Goal: Task Accomplishment & Management: Manage account settings

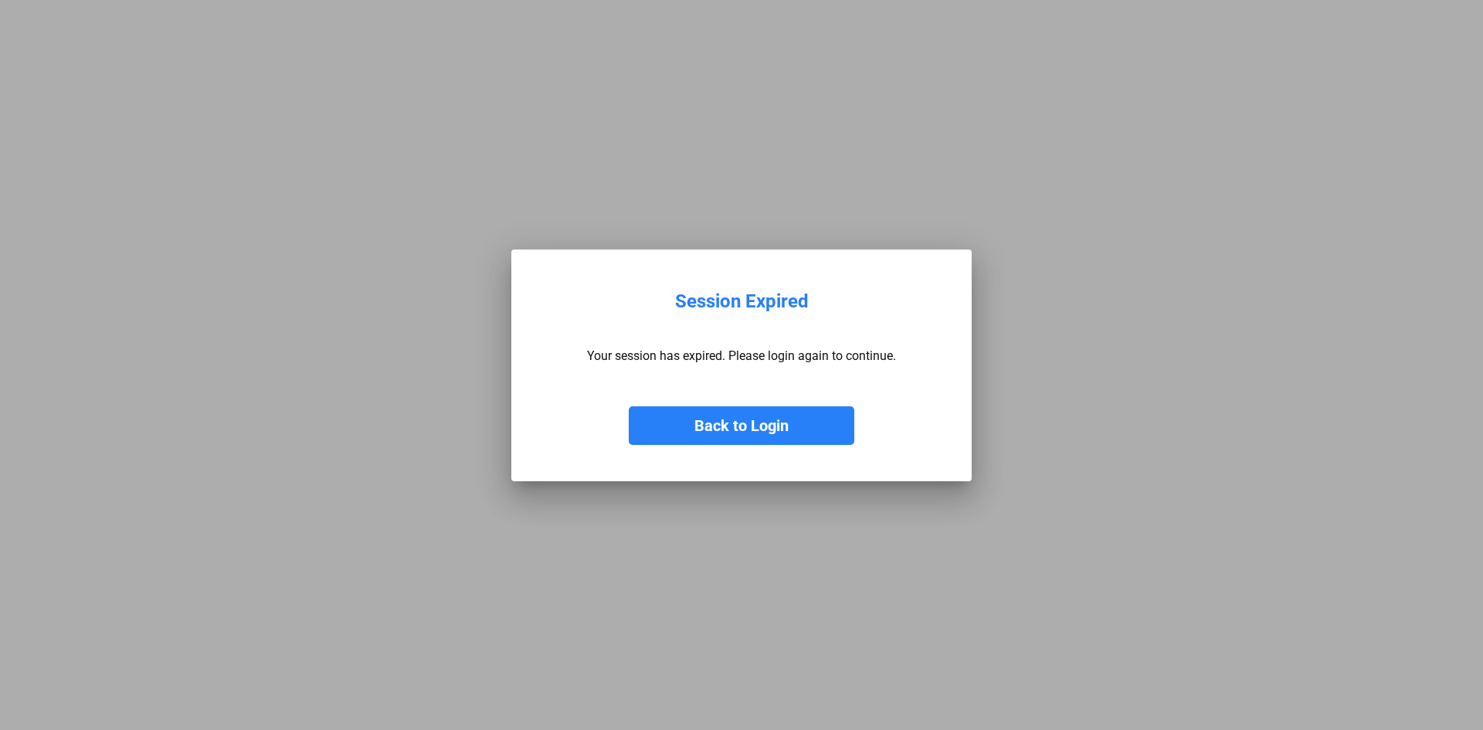
click at [788, 428] on button "Back to Login" at bounding box center [742, 425] width 226 height 39
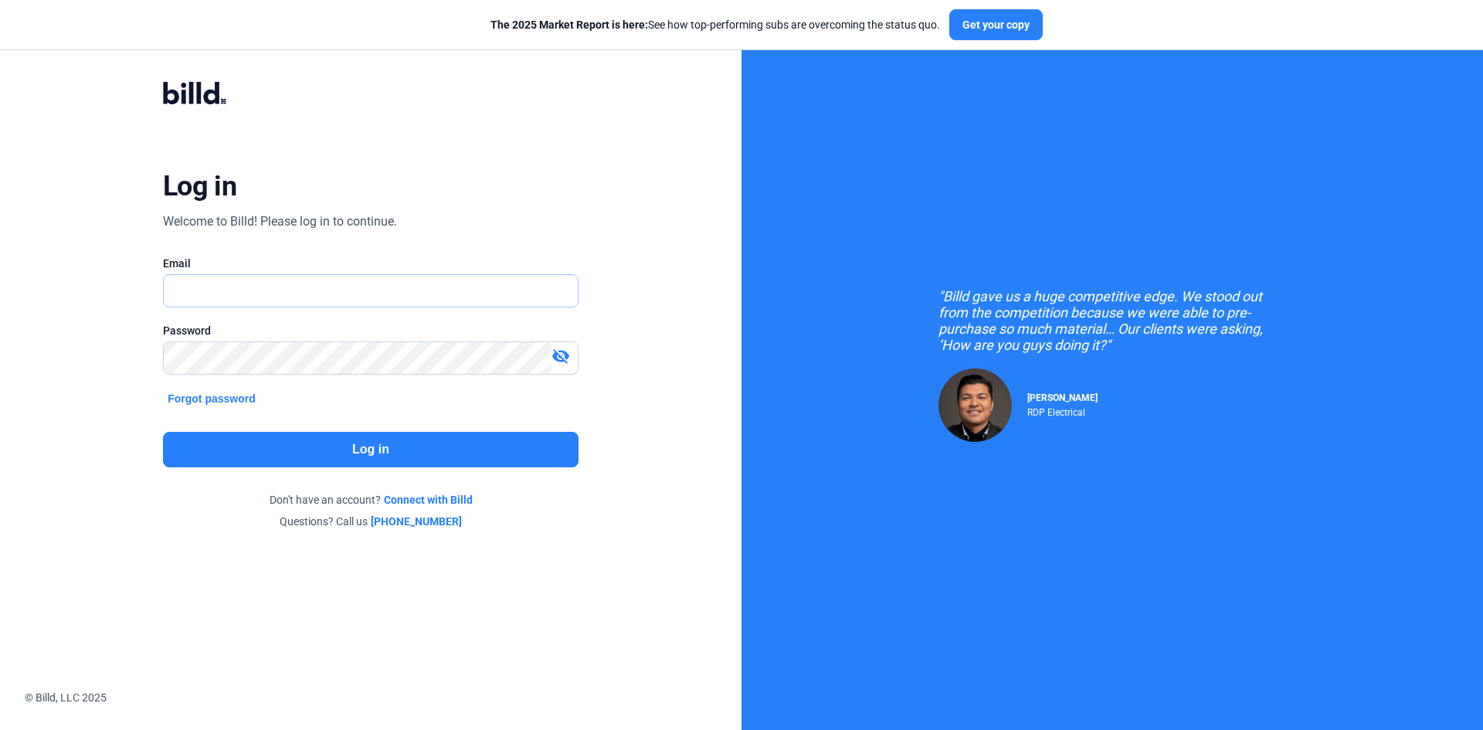
type input "[EMAIL_ADDRESS][DOMAIN_NAME]"
click at [287, 456] on button "Log in" at bounding box center [370, 450] width 415 height 36
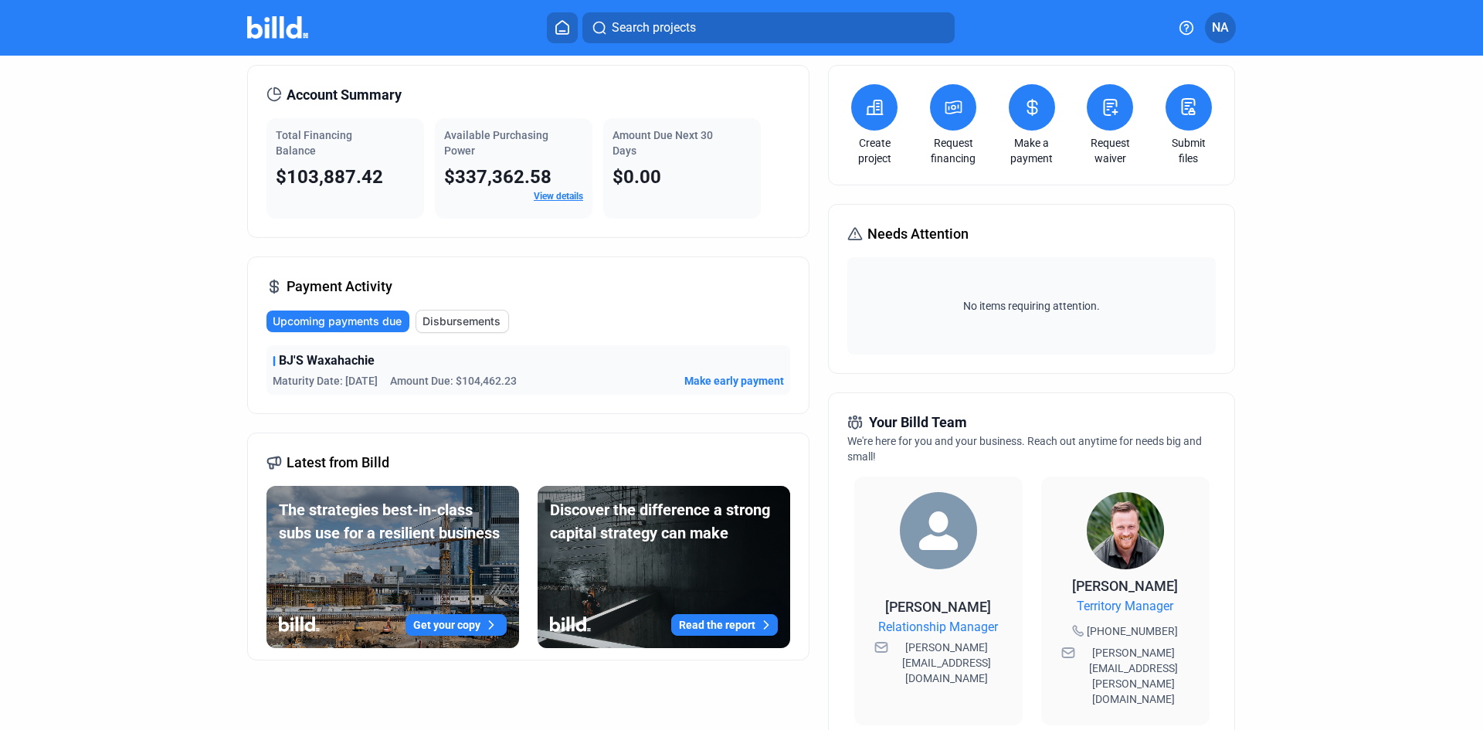
scroll to position [25, 0]
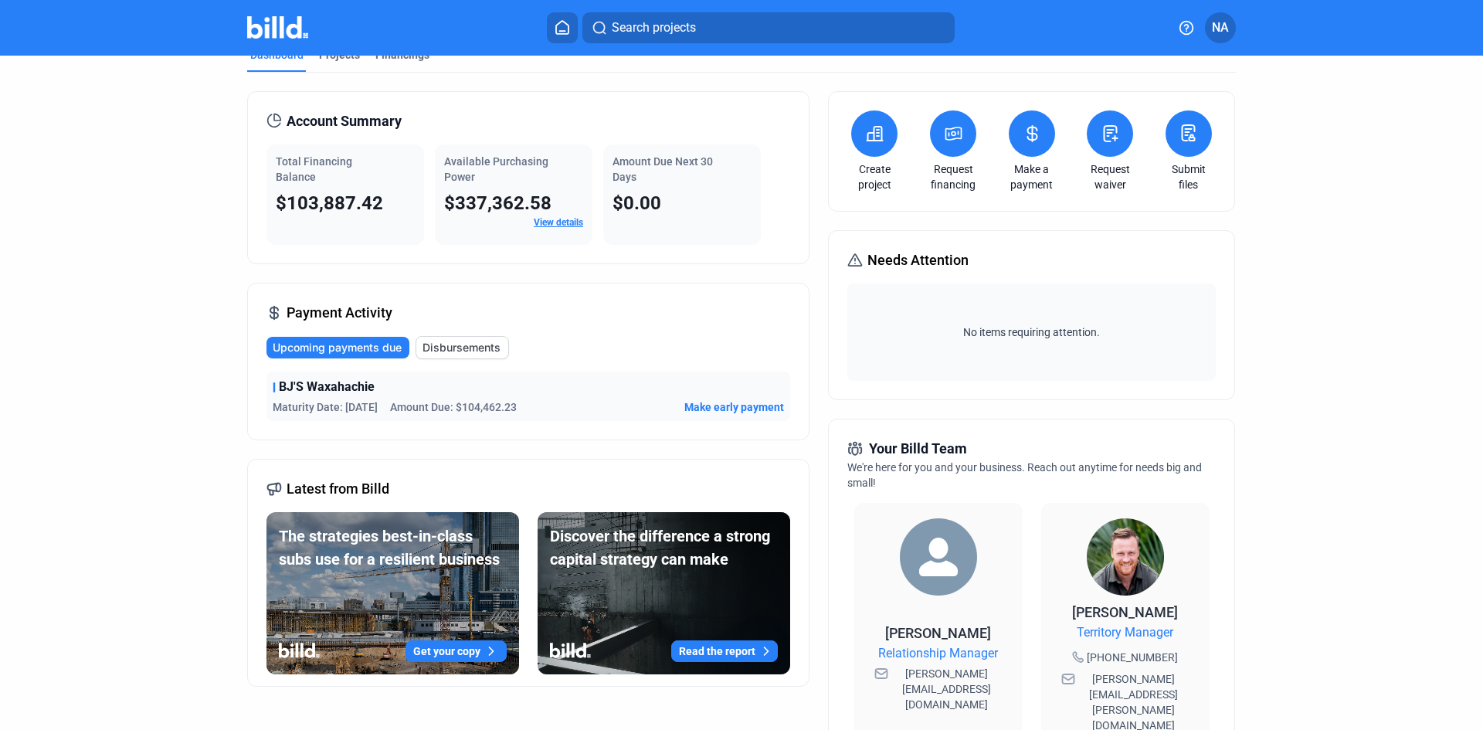
drag, startPoint x: 269, startPoint y: 206, endPoint x: 384, endPoint y: 203, distance: 115.1
click at [384, 203] on div "Total Financing Balance $103,887.42" at bounding box center [345, 194] width 158 height 100
drag, startPoint x: 465, startPoint y: 405, endPoint x: 538, endPoint y: 403, distance: 73.4
click at [538, 403] on div "Maturity Date: [DATE] Amount Due: $104,462.23 Make early payment" at bounding box center [528, 406] width 511 height 15
click at [461, 408] on span "Amount Due: $104,462.23" at bounding box center [453, 406] width 127 height 15
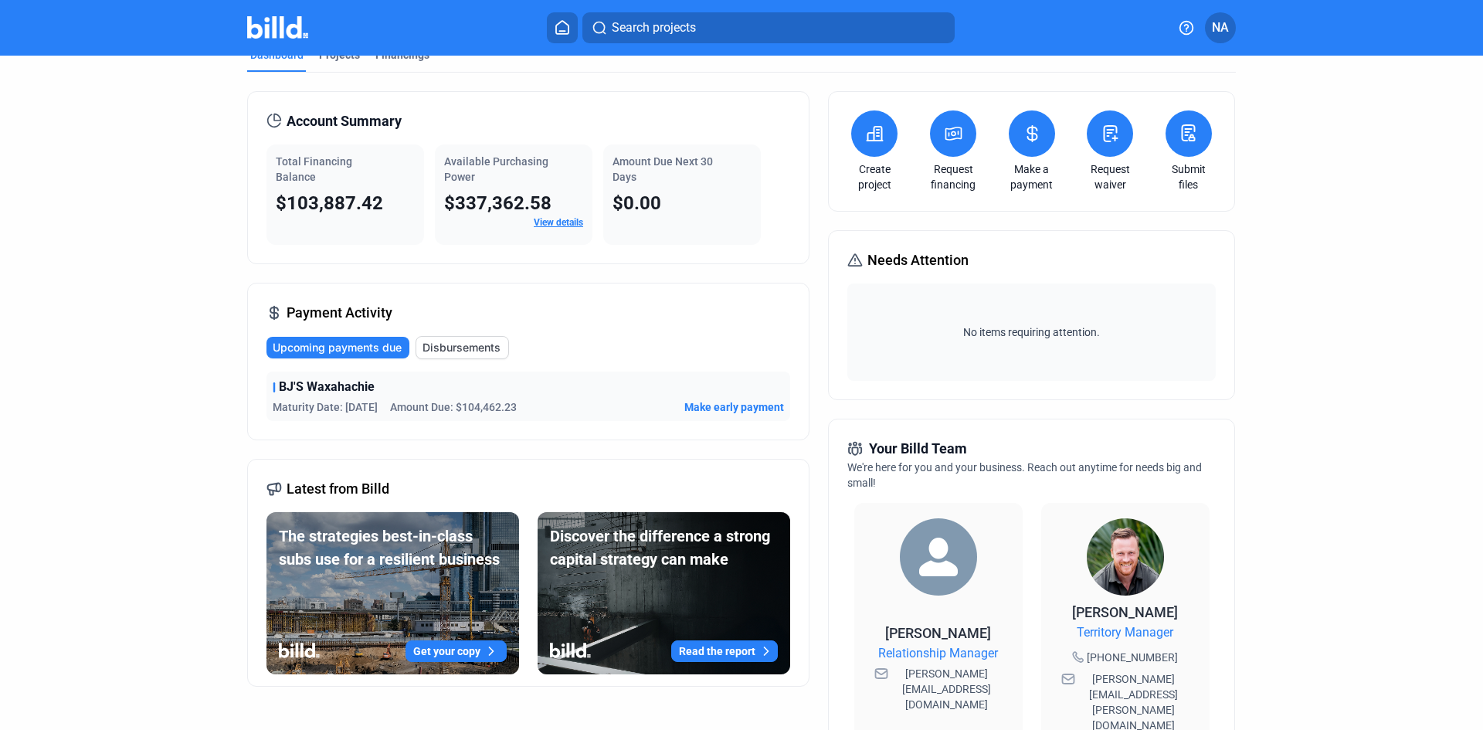
drag, startPoint x: 273, startPoint y: 205, endPoint x: 392, endPoint y: 218, distance: 119.7
click at [392, 218] on div "Total Financing Balance $103,887.42" at bounding box center [345, 194] width 158 height 100
click at [365, 246] on div "Account Summary Total Financing Balance $103,887.42 Available Purchasing Power …" at bounding box center [528, 177] width 562 height 173
drag, startPoint x: 377, startPoint y: 208, endPoint x: 246, endPoint y: 213, distance: 131.4
click at [247, 213] on div "Account Summary Total Financing Balance $103,887.42 Available Purchasing Power …" at bounding box center [528, 177] width 562 height 173
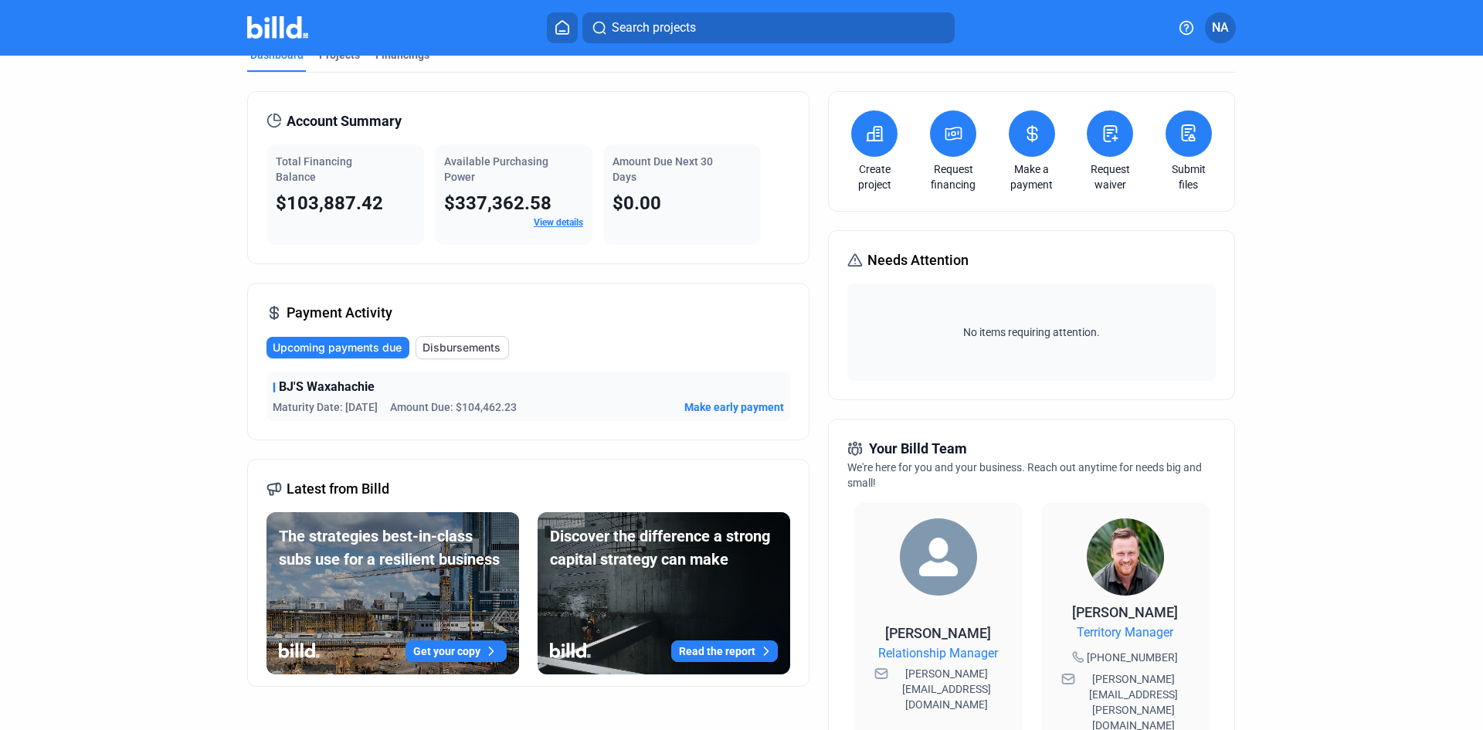
drag, startPoint x: 555, startPoint y: 414, endPoint x: 456, endPoint y: 417, distance: 98.9
click at [456, 417] on div "BJ'S Waxahachie Maturity Date: [DATE] Amount Due: $104,462.23 Make early payment" at bounding box center [528, 395] width 524 height 49
click at [572, 433] on div "Payment Activity Upcoming payments due Disbursements BJ'S Waxahachie Maturity D…" at bounding box center [528, 362] width 562 height 158
drag, startPoint x: 510, startPoint y: 412, endPoint x: 456, endPoint y: 410, distance: 53.3
click at [456, 410] on span "Amount Due: $104,462.23" at bounding box center [453, 406] width 127 height 15
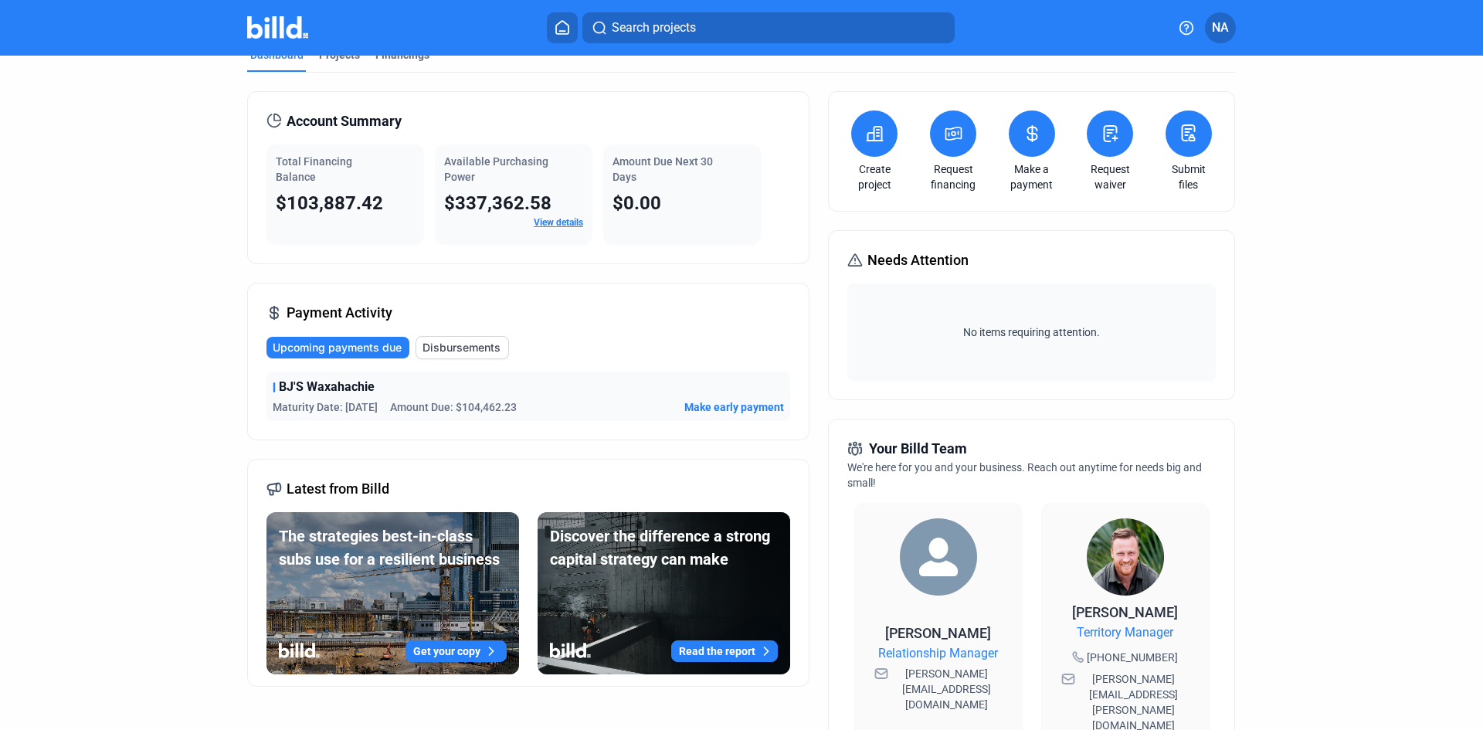
click at [523, 439] on div "Payment Activity Upcoming payments due Disbursements BJ'S Waxahachie Maturity D…" at bounding box center [528, 362] width 562 height 158
drag, startPoint x: 510, startPoint y: 403, endPoint x: 401, endPoint y: 409, distance: 109.8
click at [401, 409] on span "Amount Due: $104,462.23" at bounding box center [453, 406] width 127 height 15
click at [474, 417] on div "BJ'S Waxahachie Maturity Date: [DATE] Amount Due: $104,462.23 Make early payment" at bounding box center [528, 395] width 524 height 49
click at [714, 407] on span "Make early payment" at bounding box center [734, 406] width 100 height 15
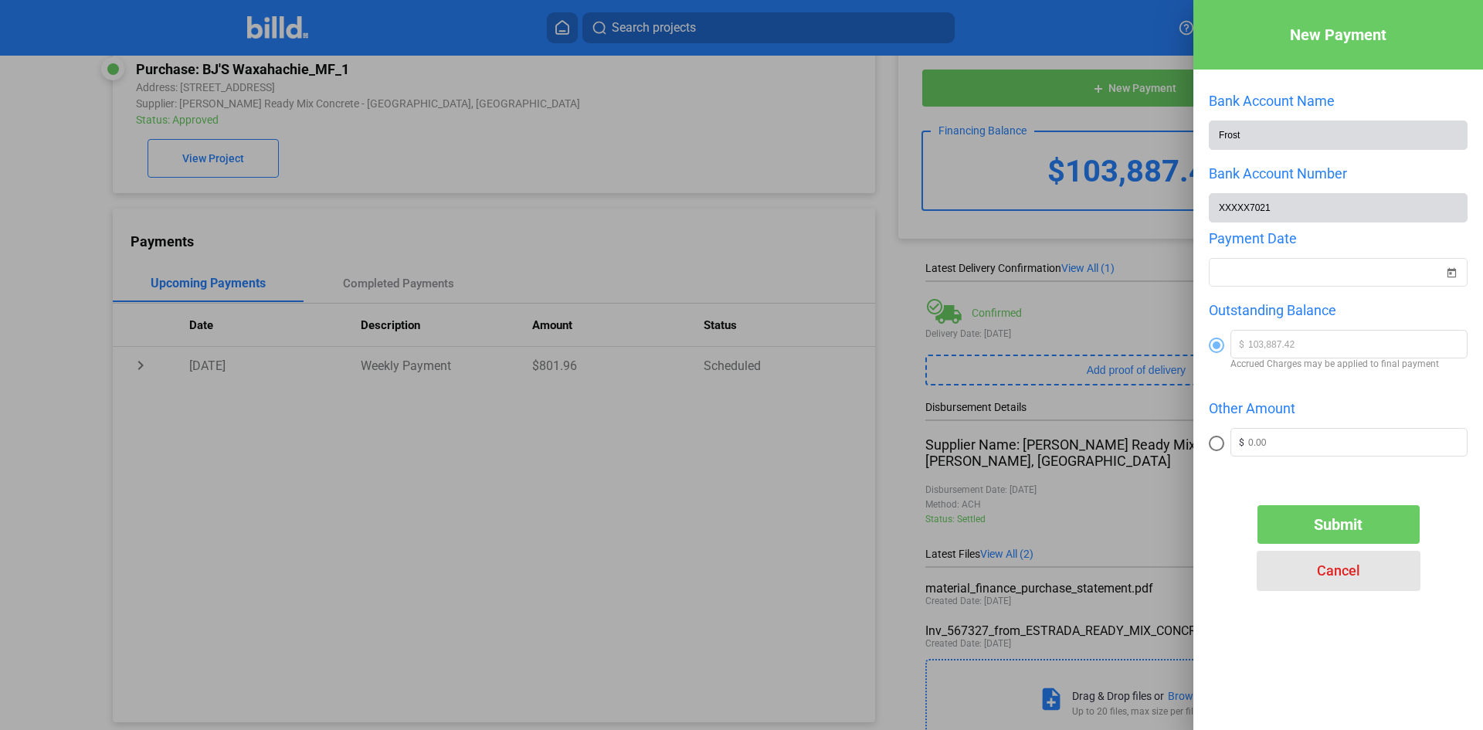
click at [1322, 569] on span "Cancel" at bounding box center [1338, 570] width 43 height 16
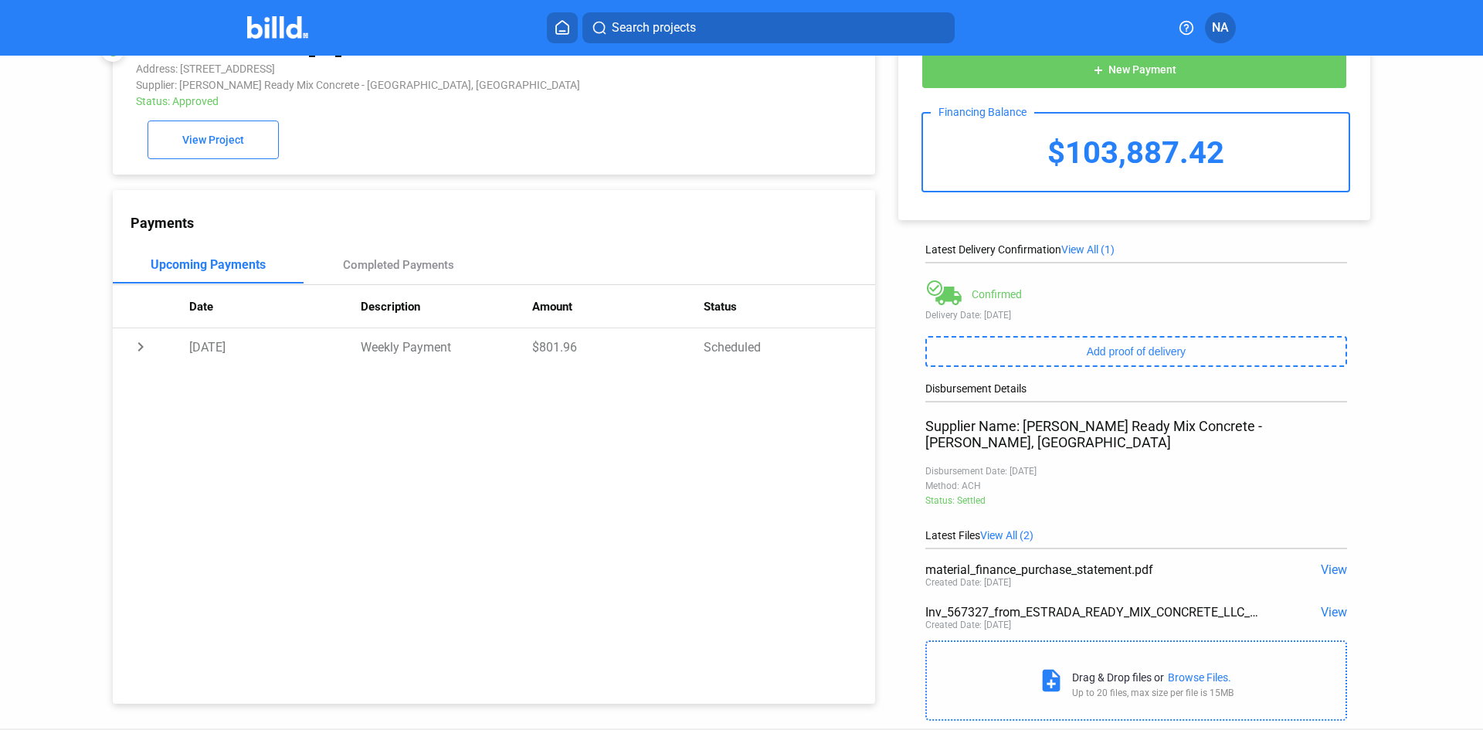
scroll to position [68, 0]
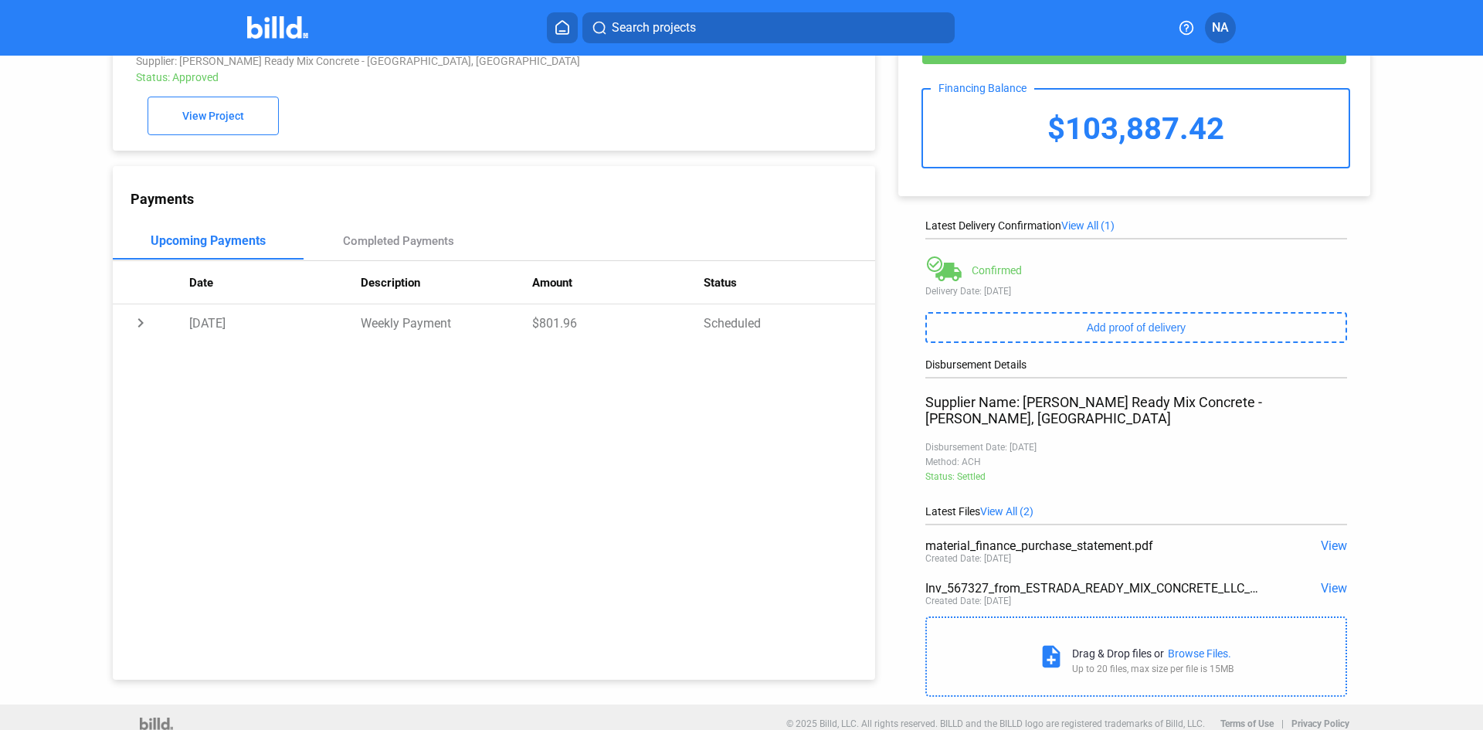
click at [1331, 538] on span "View" at bounding box center [1334, 545] width 26 height 15
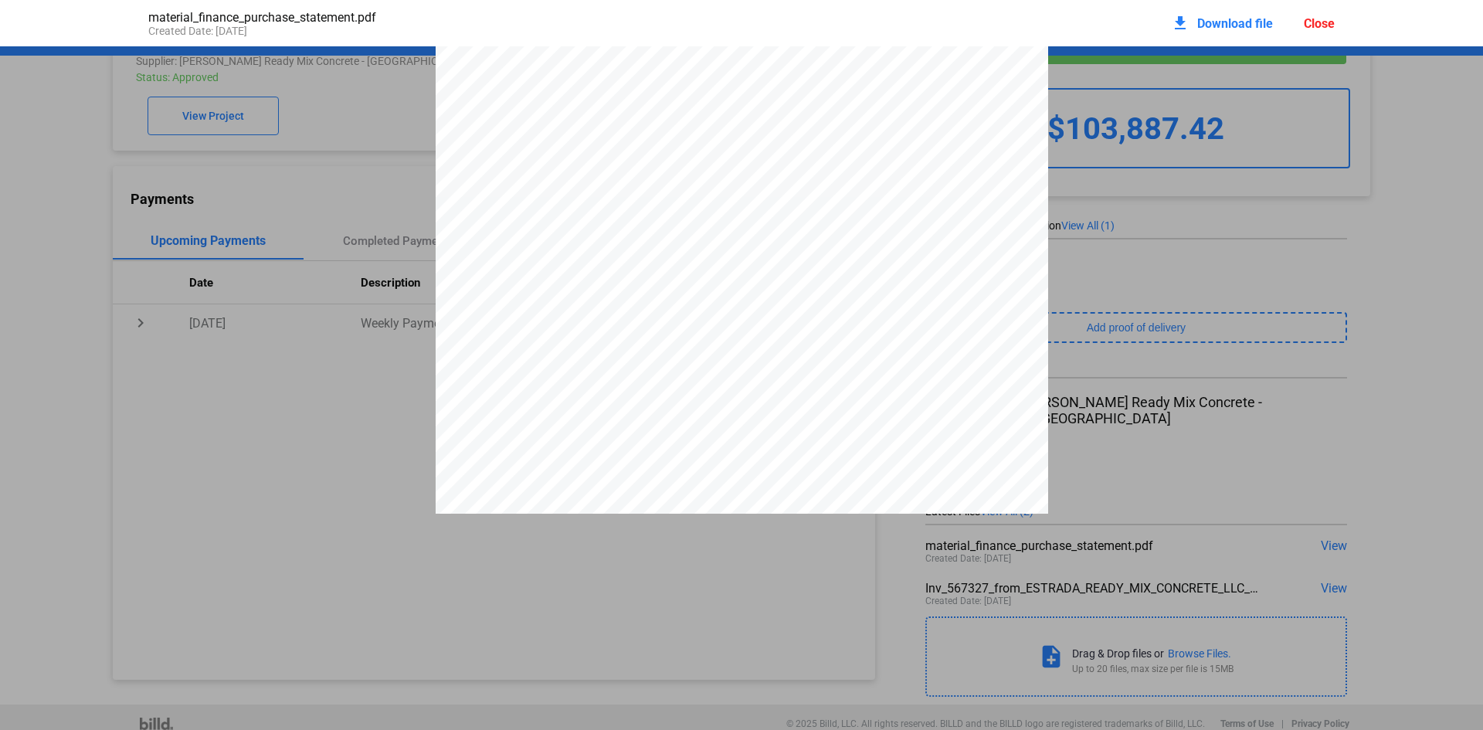
scroll to position [162, 0]
click at [388, 565] on pdf-viewer "PURCHASE STATEMENT This PURCHASE STATEMENT is being executed and delivered purs…" at bounding box center [741, 338] width 1483 height 584
click at [1331, 27] on div "Close" at bounding box center [1319, 23] width 31 height 15
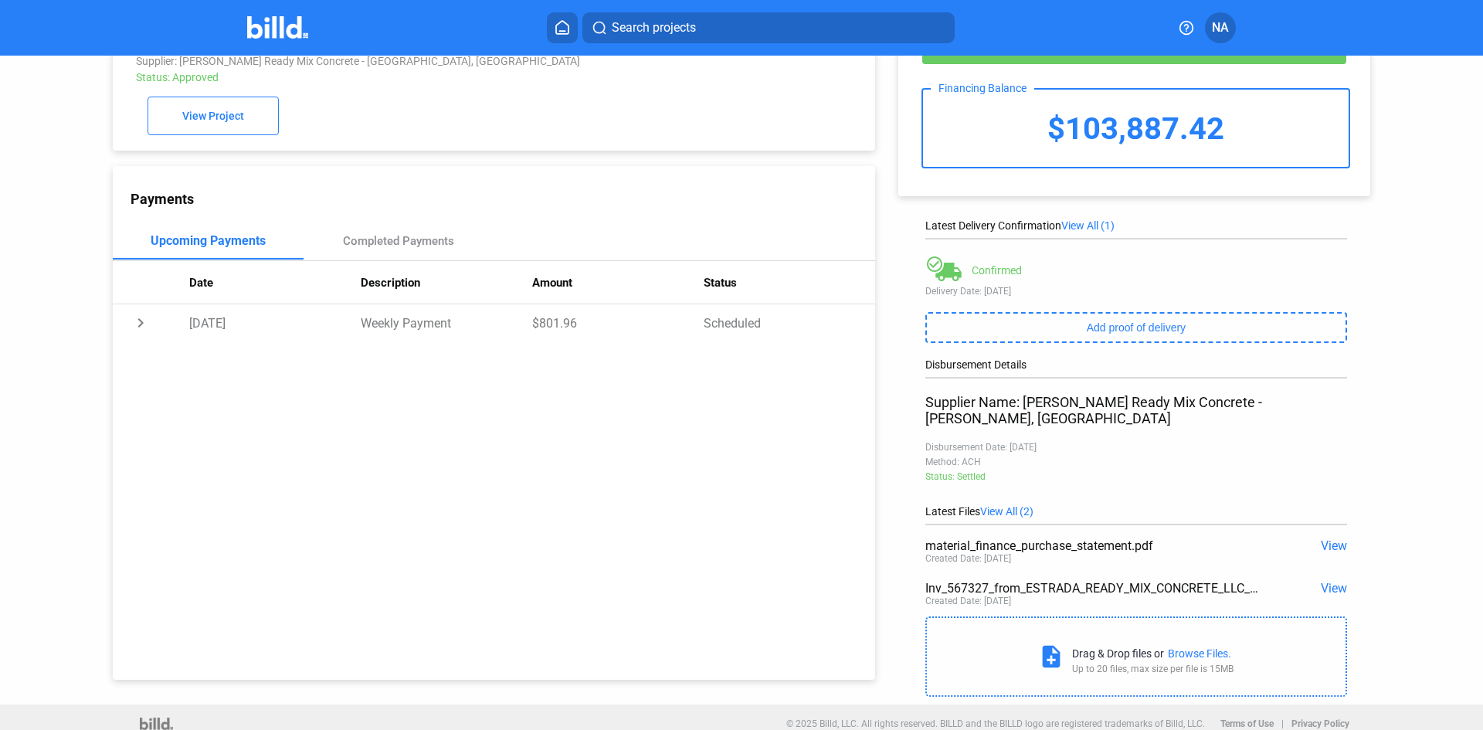
click at [1321, 581] on span "View" at bounding box center [1334, 588] width 26 height 15
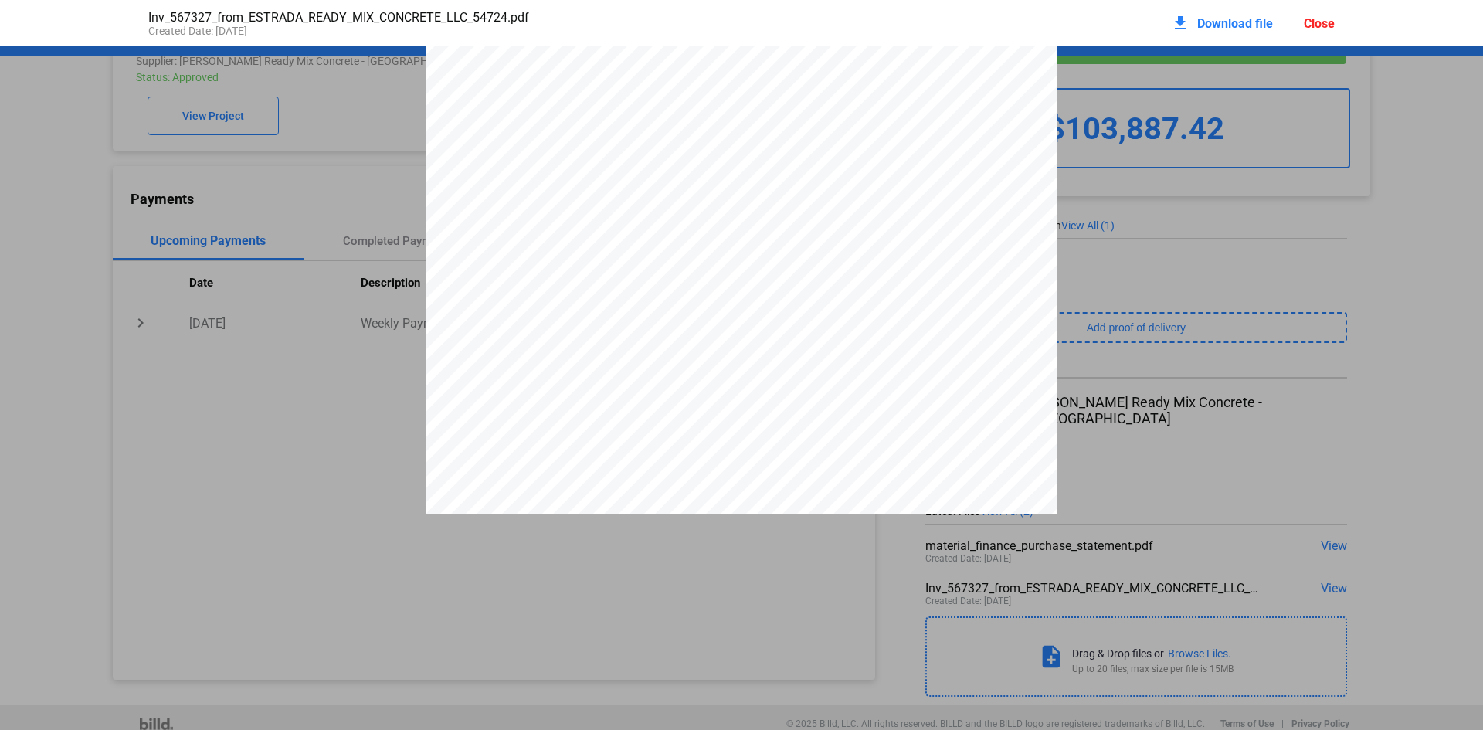
scroll to position [2, 0]
click at [1332, 22] on div "Close" at bounding box center [1319, 23] width 31 height 15
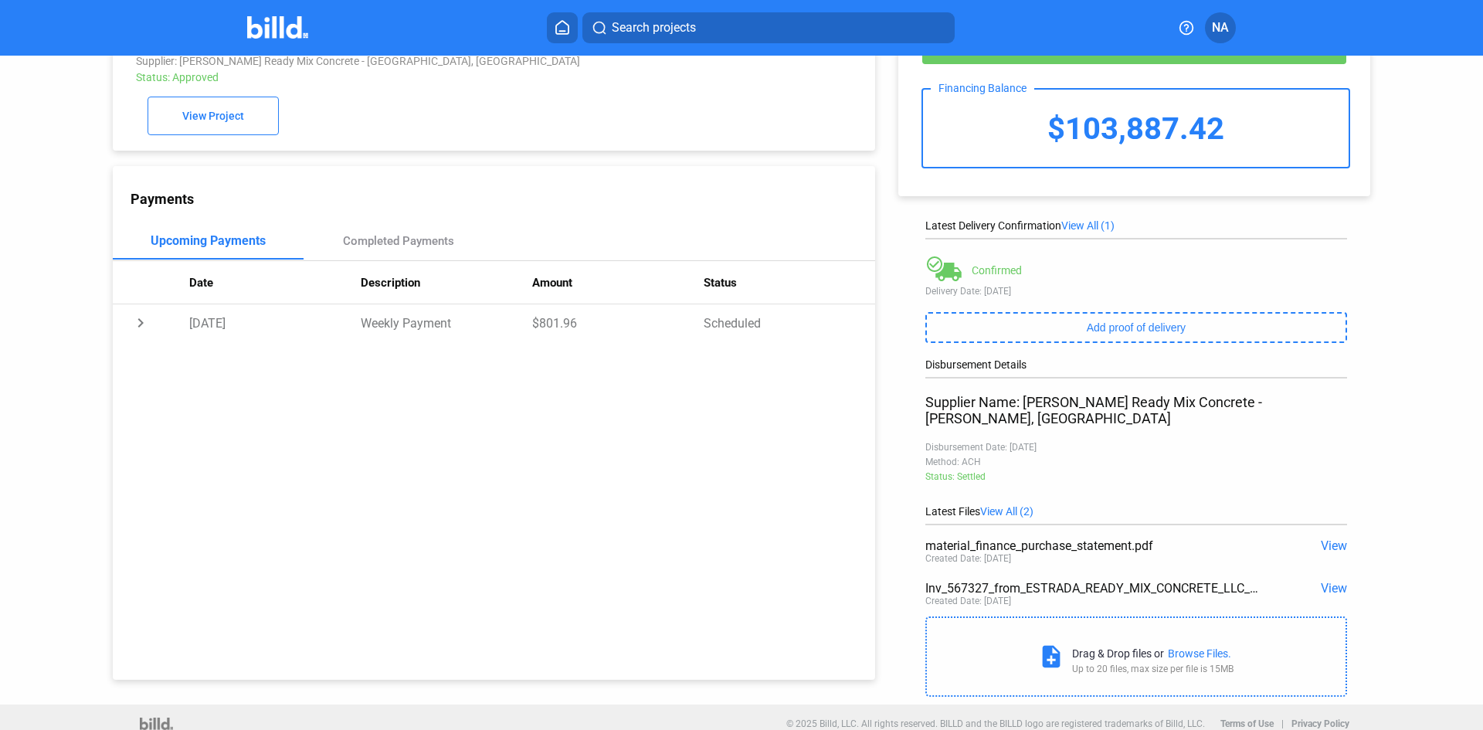
drag, startPoint x: 1012, startPoint y: 433, endPoint x: 1081, endPoint y: 441, distance: 69.9
click at [1081, 441] on div "Disbursement Details Supplier Name: [PERSON_NAME] Ready Mix Concrete - [PERSON_…" at bounding box center [1136, 431] width 422 height 147
click at [834, 486] on div "Payments Upcoming Payments Completed Payments Date Description Amount Status ch…" at bounding box center [494, 423] width 762 height 514
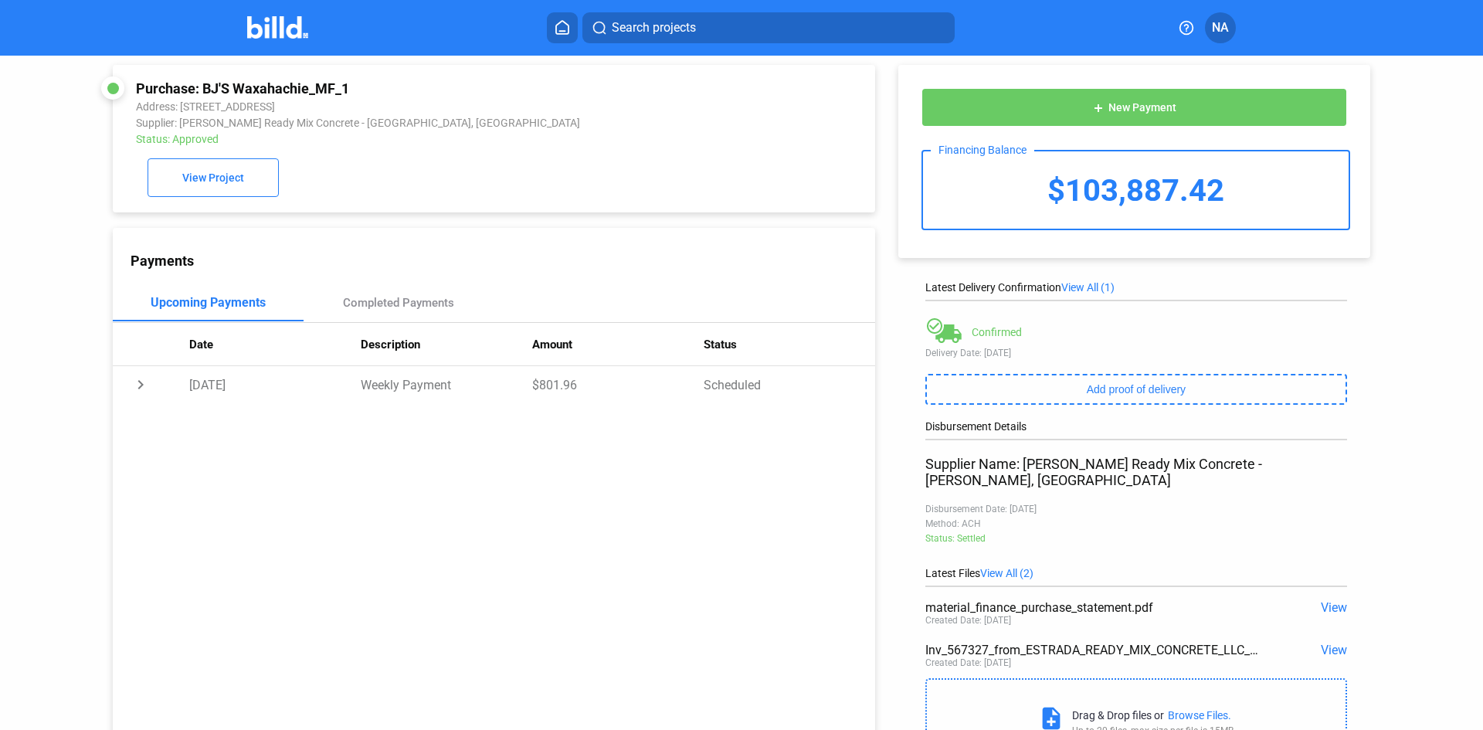
scroll to position [0, 0]
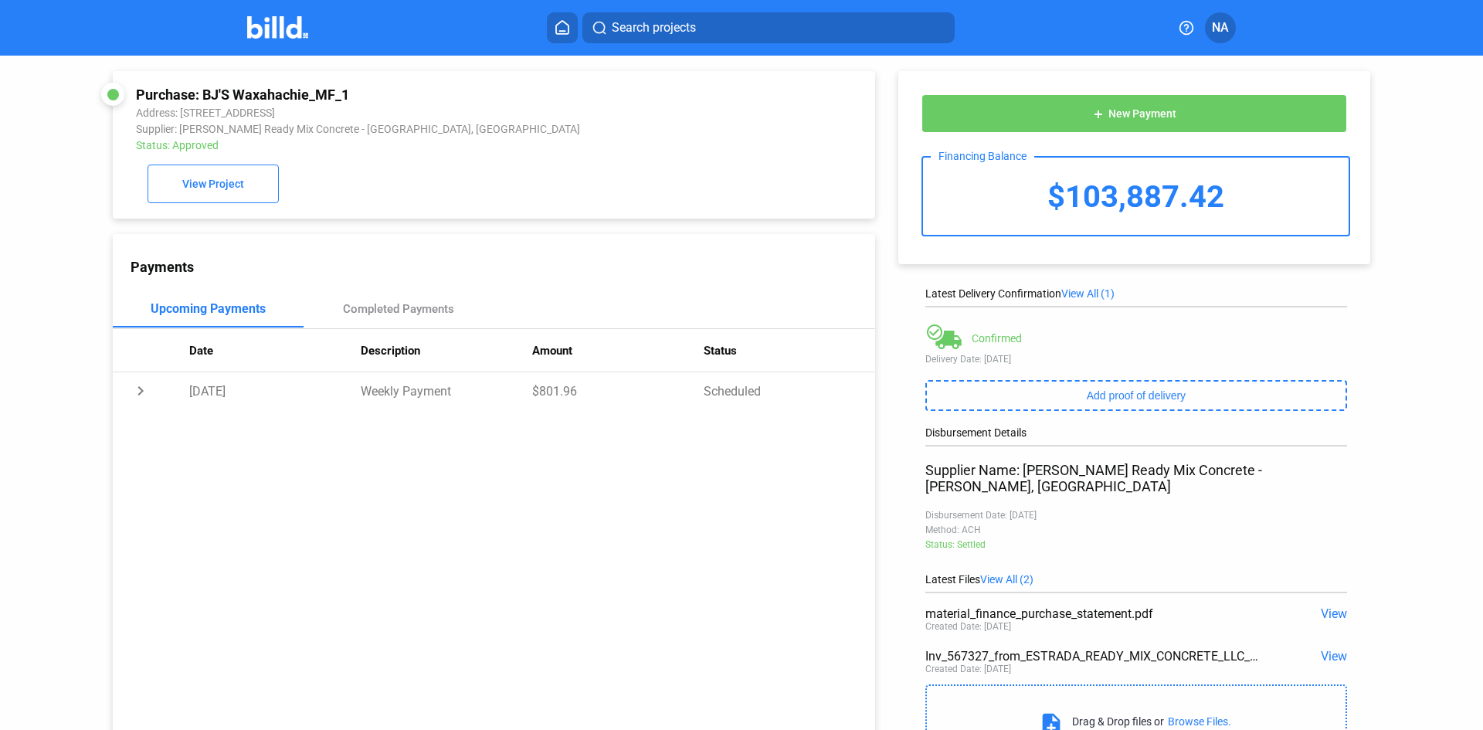
click at [132, 395] on td "chevron_right" at bounding box center [151, 390] width 76 height 37
drag, startPoint x: 200, startPoint y: 399, endPoint x: 782, endPoint y: 393, distance: 582.3
click at [782, 393] on tr "expand_more [DATE] Weekly Payment $801.96 Scheduled" at bounding box center [494, 390] width 762 height 37
click at [387, 473] on div "Payments Upcoming Payments Completed Payments Date Description Amount Status ch…" at bounding box center [494, 491] width 762 height 514
click at [161, 397] on td "chevron_right" at bounding box center [151, 390] width 76 height 37
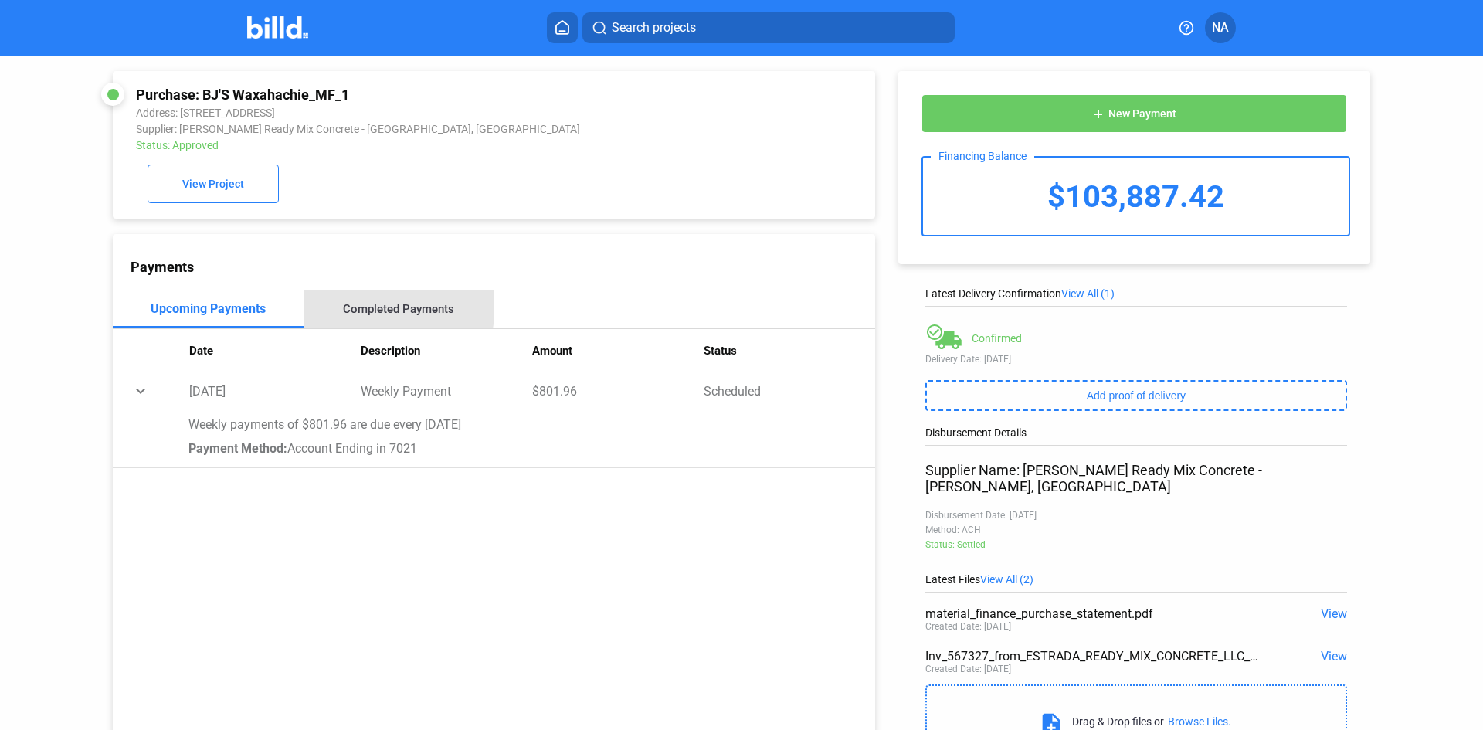
click at [365, 309] on div "Completed Payments" at bounding box center [398, 309] width 111 height 14
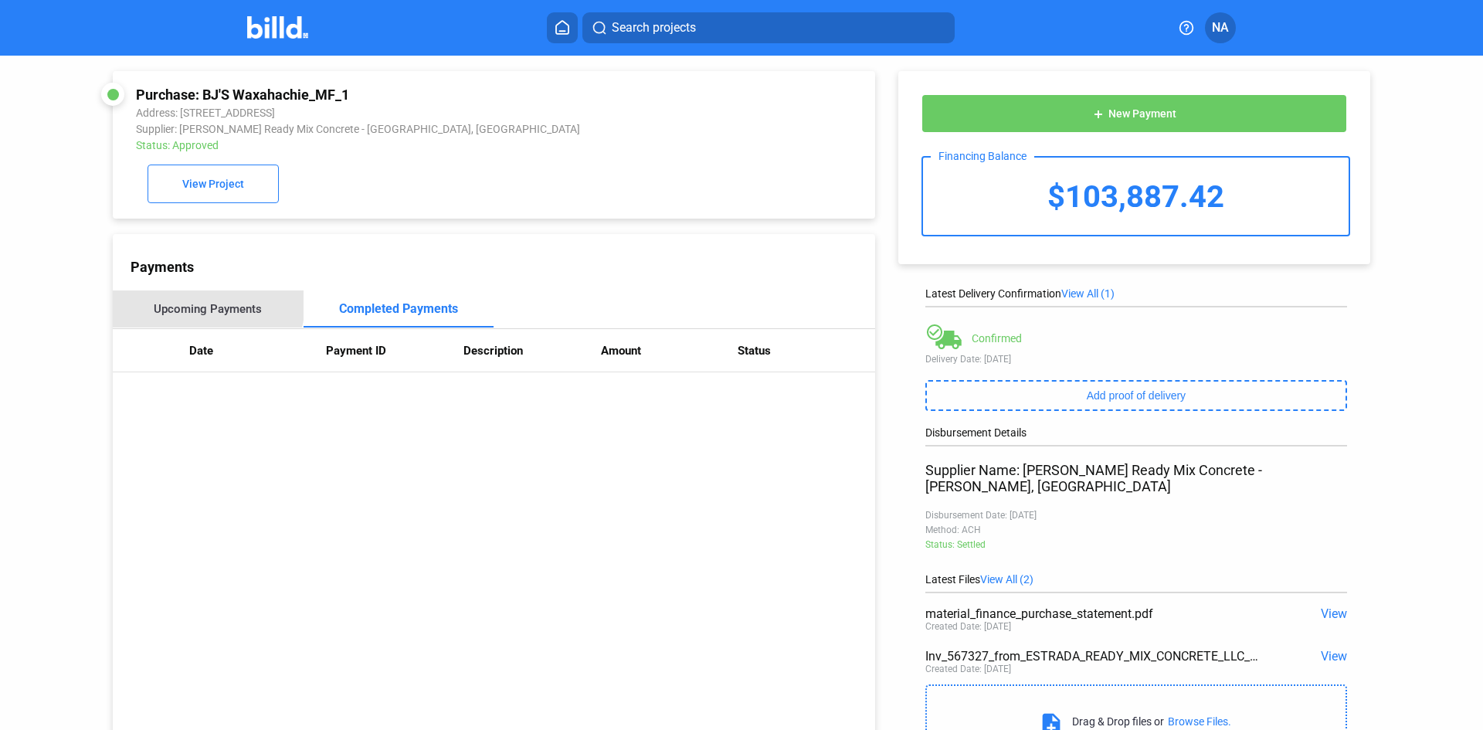
click at [207, 307] on div "Upcoming Payments" at bounding box center [208, 309] width 108 height 14
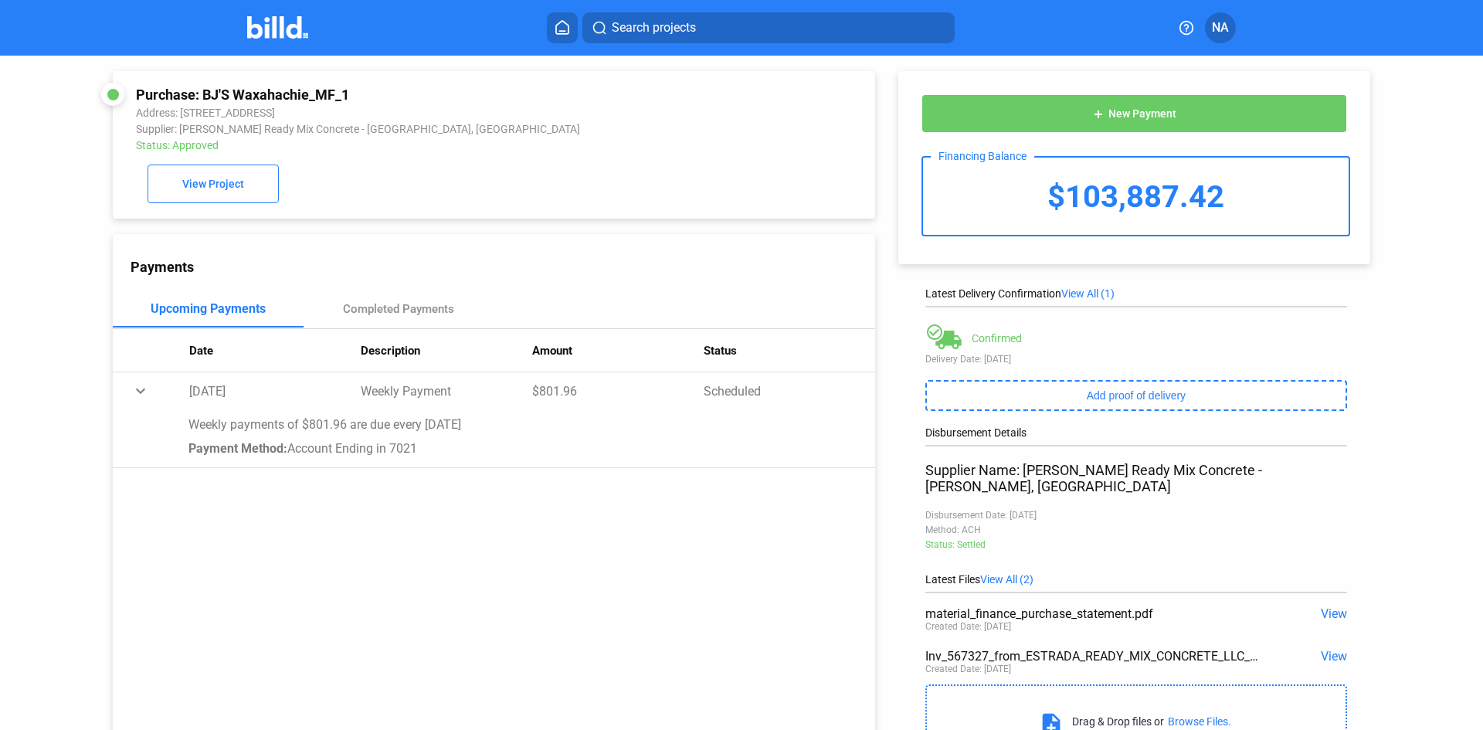
drag, startPoint x: 1200, startPoint y: 181, endPoint x: 1342, endPoint y: 176, distance: 142.2
click at [1342, 176] on div "Financing Balance $103,887.42" at bounding box center [1135, 196] width 429 height 80
click at [726, 203] on div "Purchase: BJ'S Waxahachie_MF_1 Address: [STREET_ADDRESS] Supplier: [PERSON_NAME…" at bounding box center [494, 144] width 716 height 117
click at [1081, 293] on span "View All (1)" at bounding box center [1087, 293] width 53 height 12
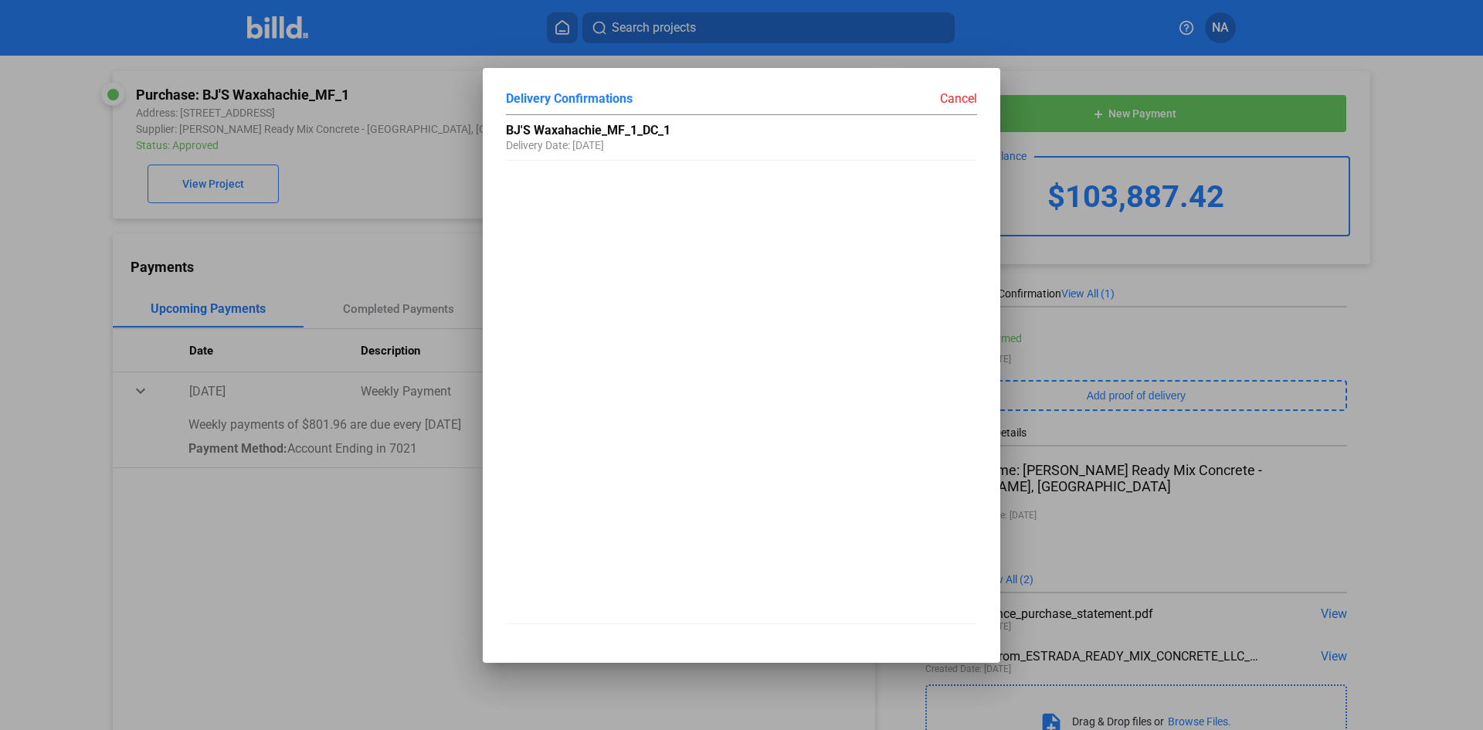
click at [604, 137] on span "Delivery Date: [DATE]" at bounding box center [555, 138] width 98 height 28
click at [962, 97] on div "Cancel" at bounding box center [859, 98] width 236 height 15
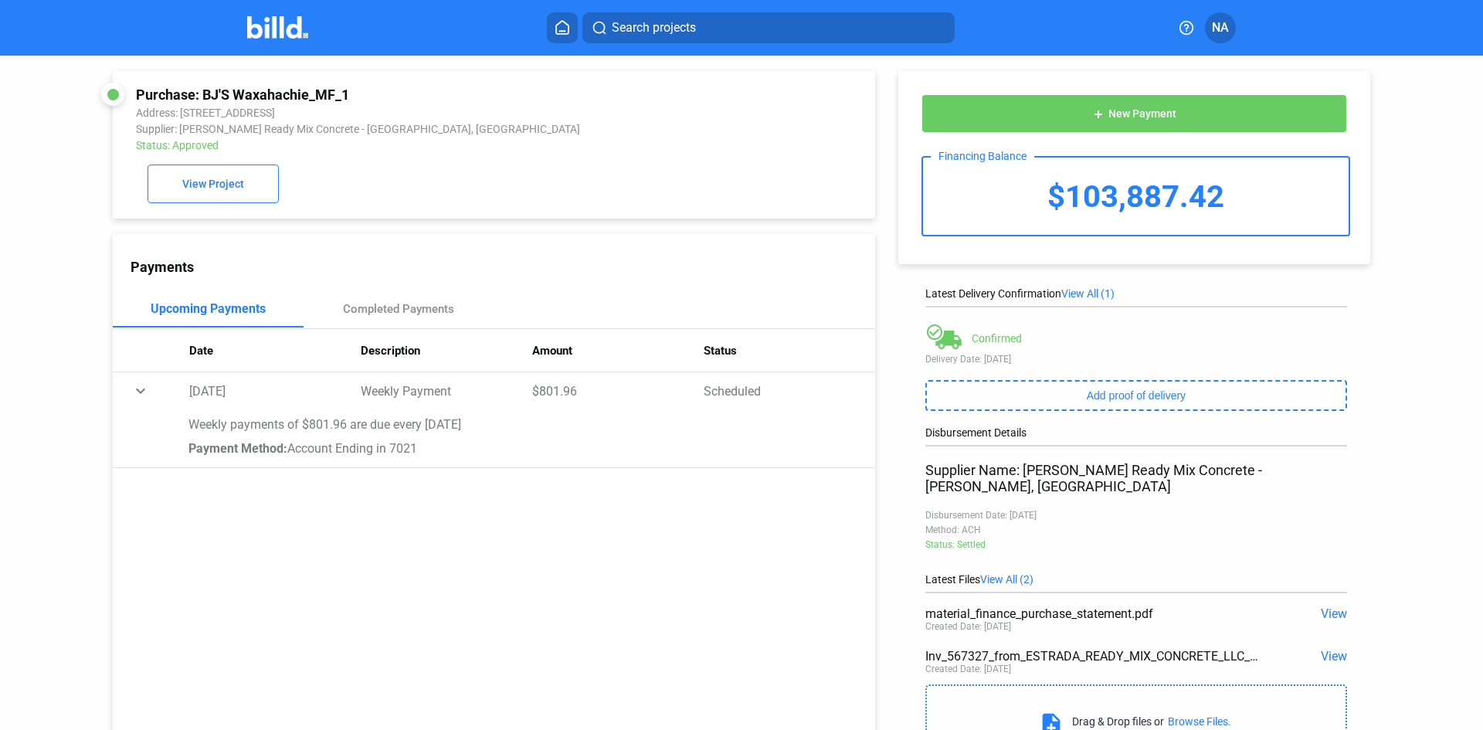
click at [143, 395] on td "expand_more" at bounding box center [151, 390] width 76 height 37
drag, startPoint x: 183, startPoint y: 389, endPoint x: 249, endPoint y: 399, distance: 67.2
click at [249, 399] on tr "chevron_right [DATE] Weekly Payment $801.96 Scheduled" at bounding box center [494, 390] width 762 height 37
click at [233, 504] on div "Payments Upcoming Payments Completed Payments Date Description Amount Status ex…" at bounding box center [494, 491] width 762 height 514
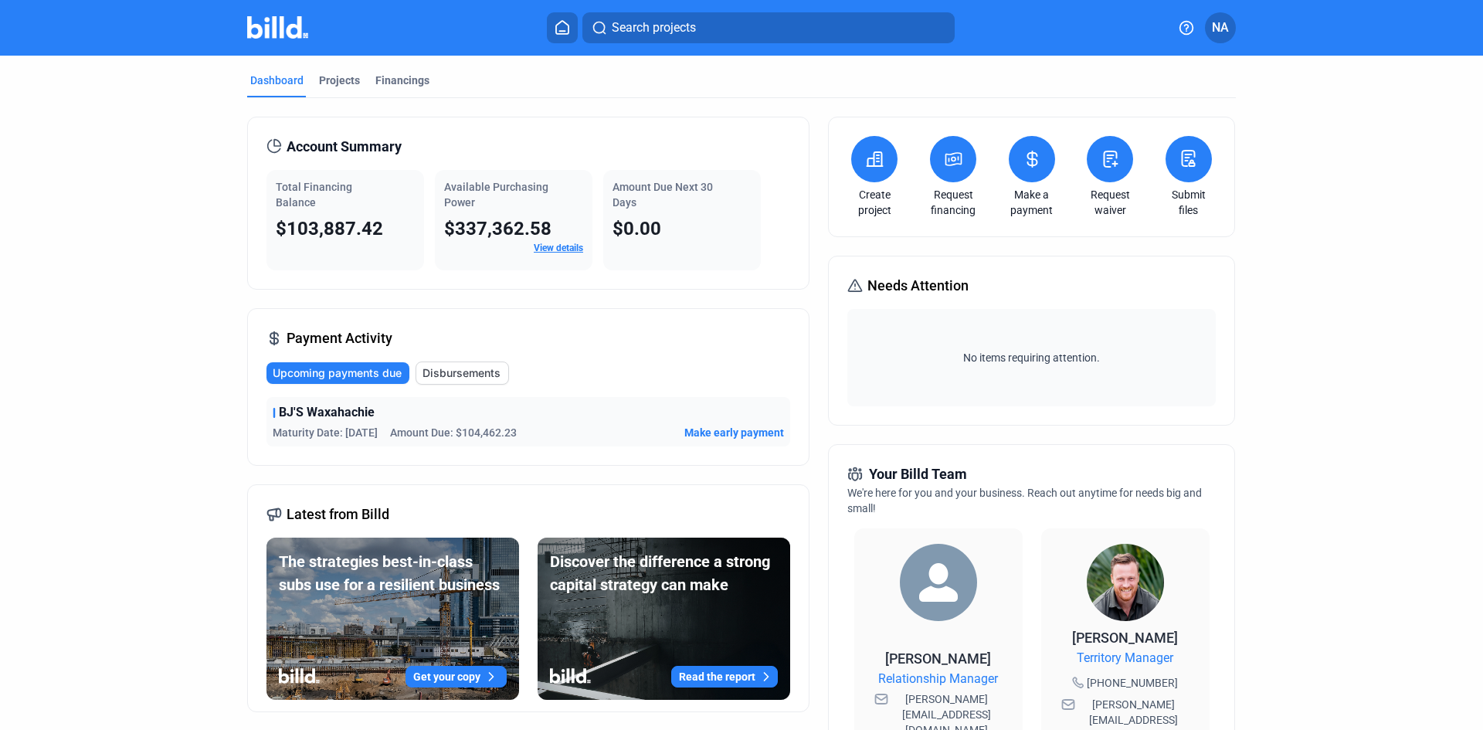
click at [554, 242] on span "View details" at bounding box center [558, 248] width 49 height 14
click at [553, 245] on link "View details" at bounding box center [558, 247] width 49 height 11
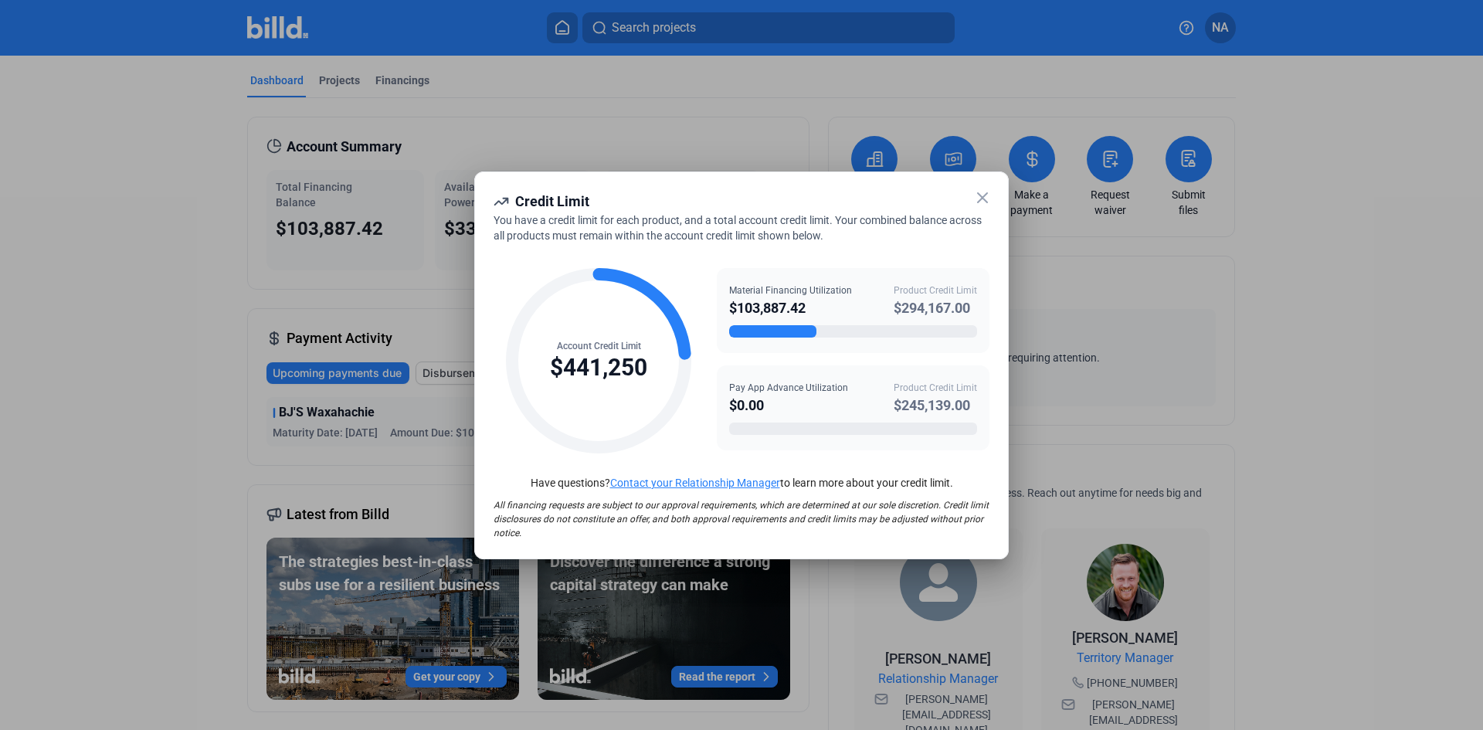
click at [978, 195] on icon at bounding box center [982, 197] width 19 height 19
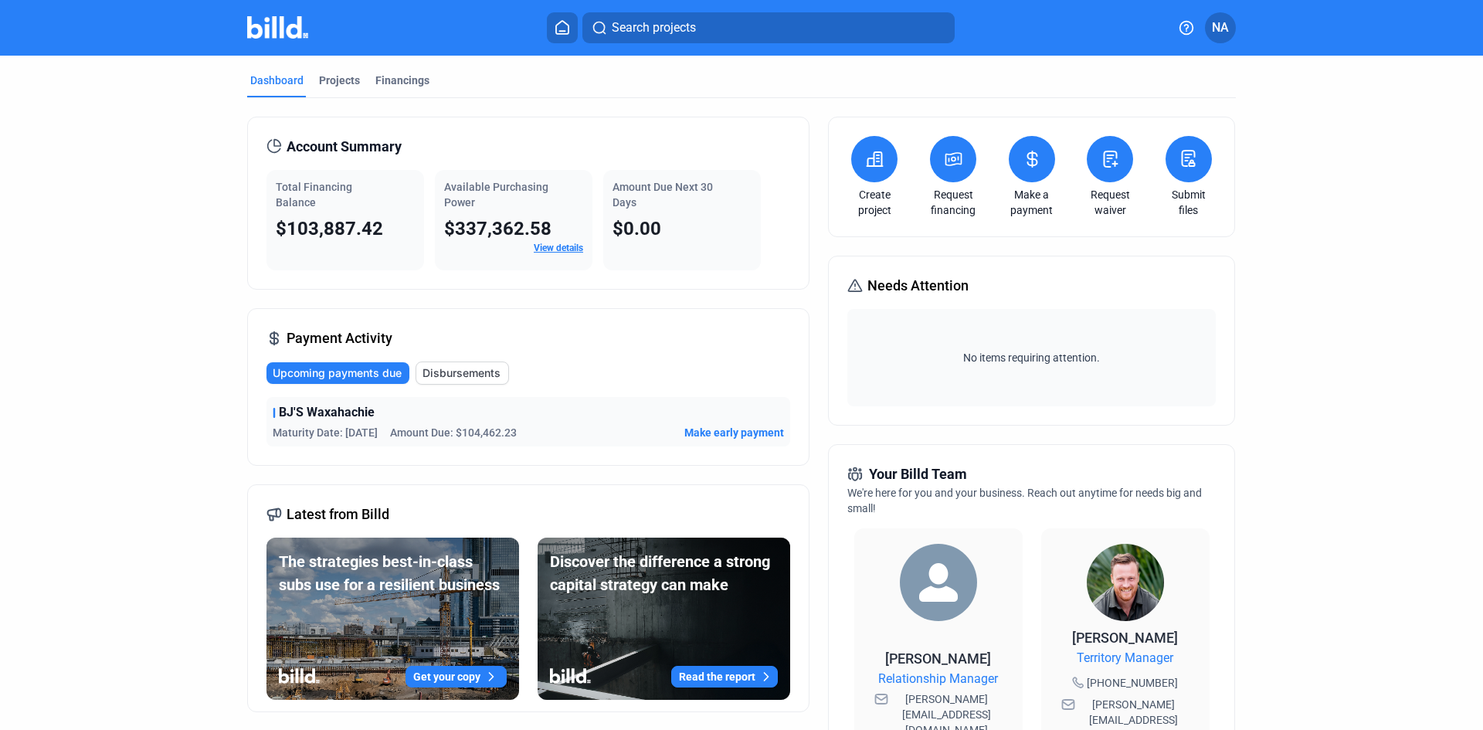
drag, startPoint x: 456, startPoint y: 427, endPoint x: 539, endPoint y: 428, distance: 83.4
click at [539, 428] on div "Maturity Date: [DATE] Amount Due: $104,462.23 Make early payment" at bounding box center [528, 432] width 511 height 15
drag, startPoint x: 274, startPoint y: 214, endPoint x: 426, endPoint y: 215, distance: 151.4
click at [426, 215] on div "Total Financing Balance $103,887.42 Available Purchasing Power $337,362.58 View…" at bounding box center [528, 220] width 524 height 100
click at [571, 345] on div "Payment Activity Upcoming payments due Disbursements BJ'S Waxahachie Maturity D…" at bounding box center [528, 387] width 562 height 158
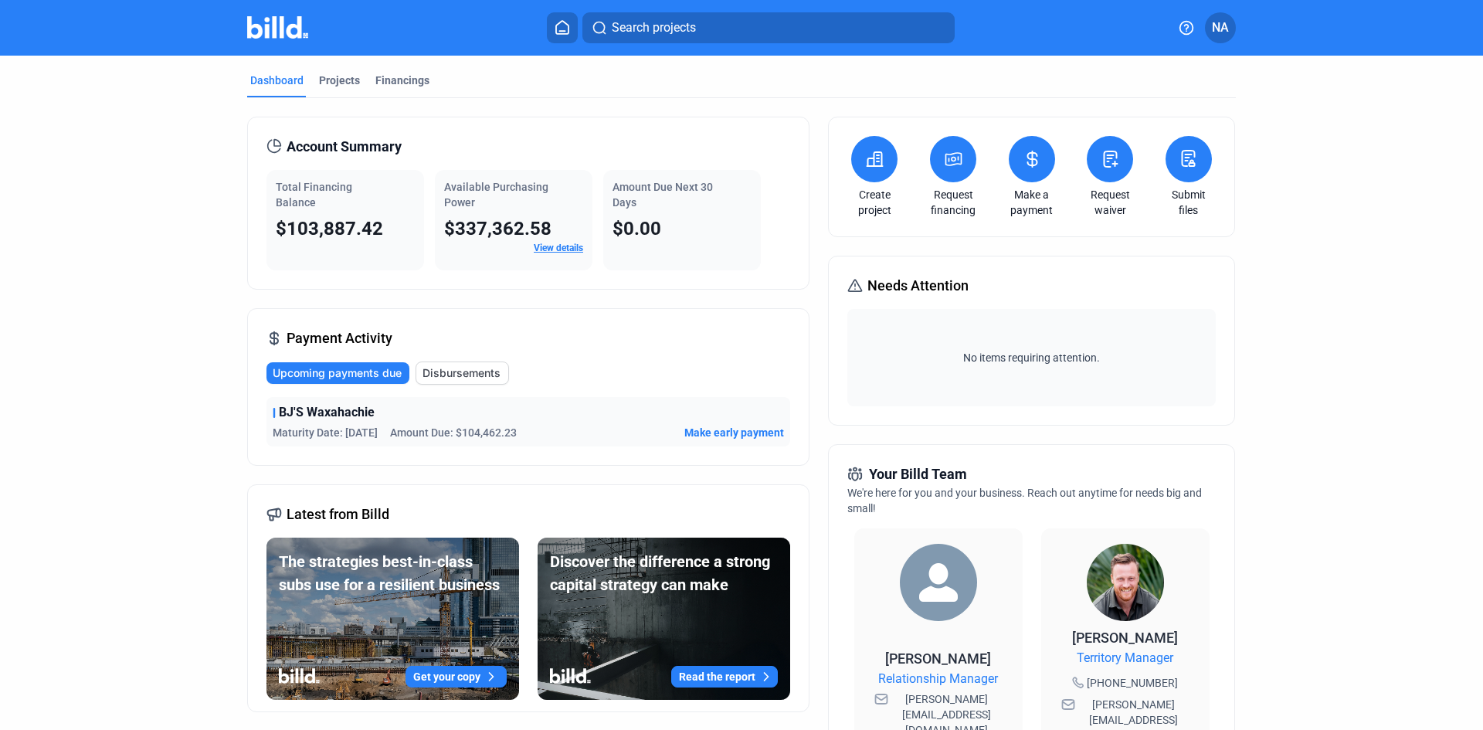
drag, startPoint x: 452, startPoint y: 432, endPoint x: 521, endPoint y: 440, distance: 69.9
click at [521, 440] on div "BJ'S Waxahachie Maturity Date: [DATE] Amount Due: $104,462.23 Make early payment" at bounding box center [528, 421] width 524 height 49
drag, startPoint x: 380, startPoint y: 230, endPoint x: 266, endPoint y: 235, distance: 113.6
click at [266, 235] on div "Total Financing Balance $103,887.42" at bounding box center [345, 220] width 158 height 100
drag, startPoint x: 454, startPoint y: 434, endPoint x: 575, endPoint y: 429, distance: 121.3
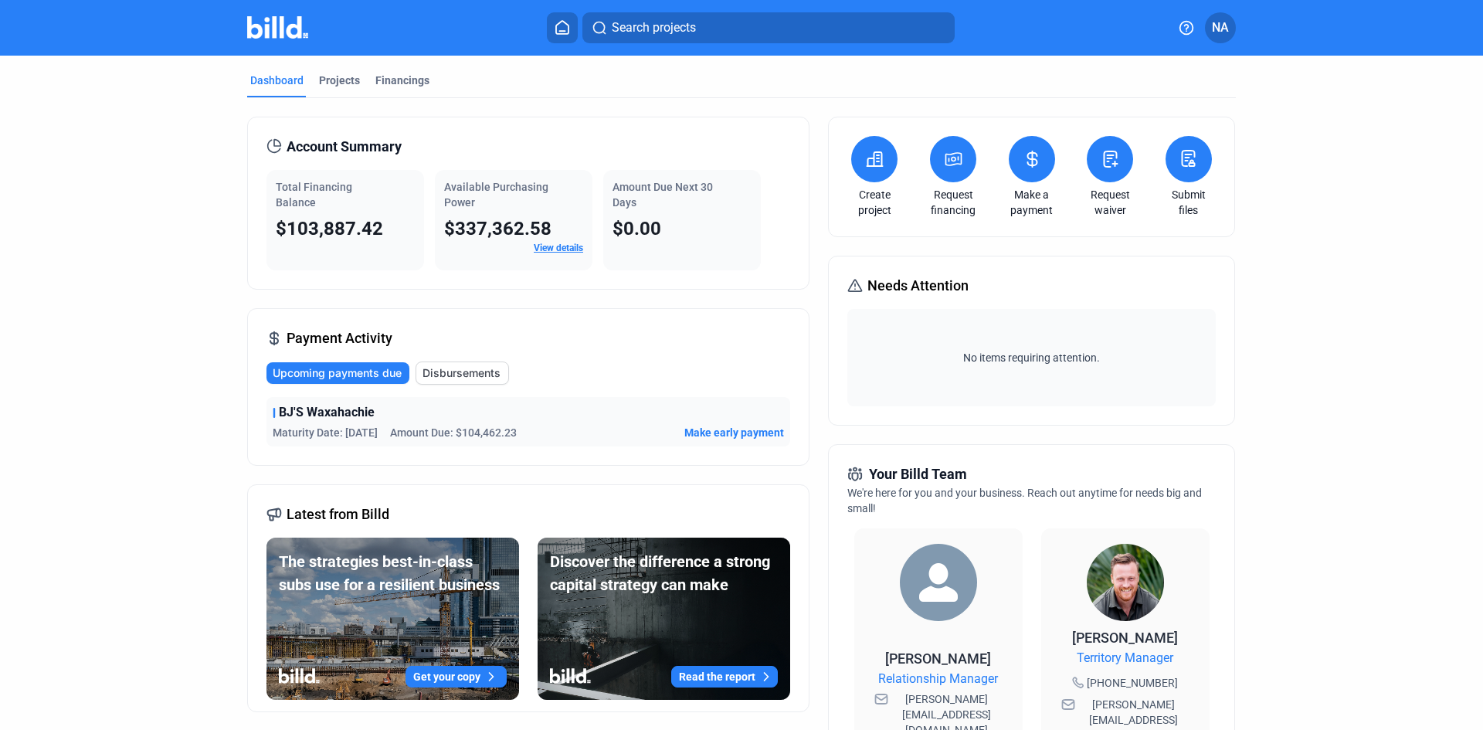
click at [575, 429] on div "Maturity Date: [DATE] Amount Due: $104,462.23 Make early payment" at bounding box center [528, 432] width 511 height 15
click at [471, 380] on span "Disbursements" at bounding box center [461, 372] width 78 height 15
click at [384, 380] on span "Upcoming payments due" at bounding box center [337, 372] width 129 height 15
drag, startPoint x: 340, startPoint y: 432, endPoint x: 371, endPoint y: 429, distance: 31.8
click at [371, 429] on span "Maturity Date: [DATE]" at bounding box center [325, 432] width 105 height 15
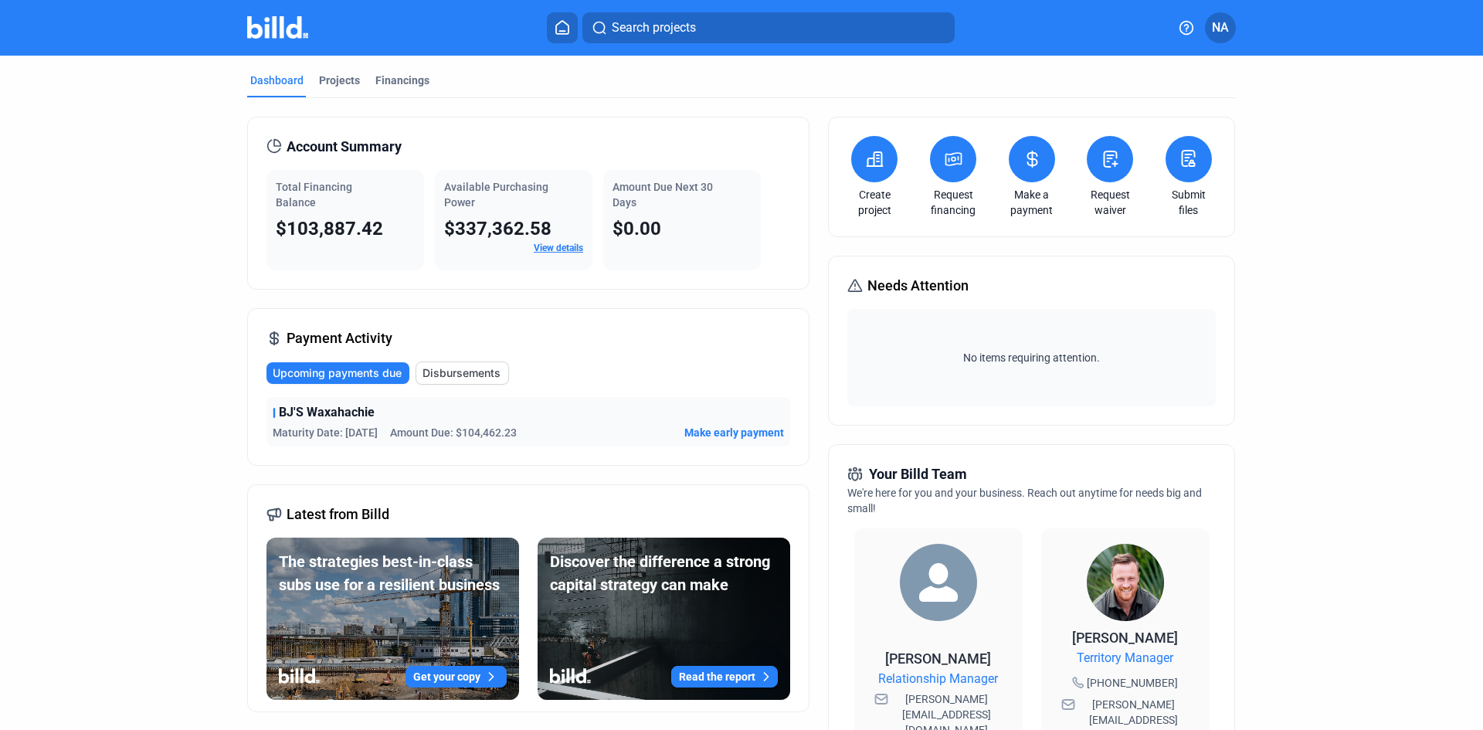
click at [465, 368] on span "Disbursements" at bounding box center [461, 372] width 78 height 15
click at [776, 435] on span "View details" at bounding box center [754, 432] width 60 height 15
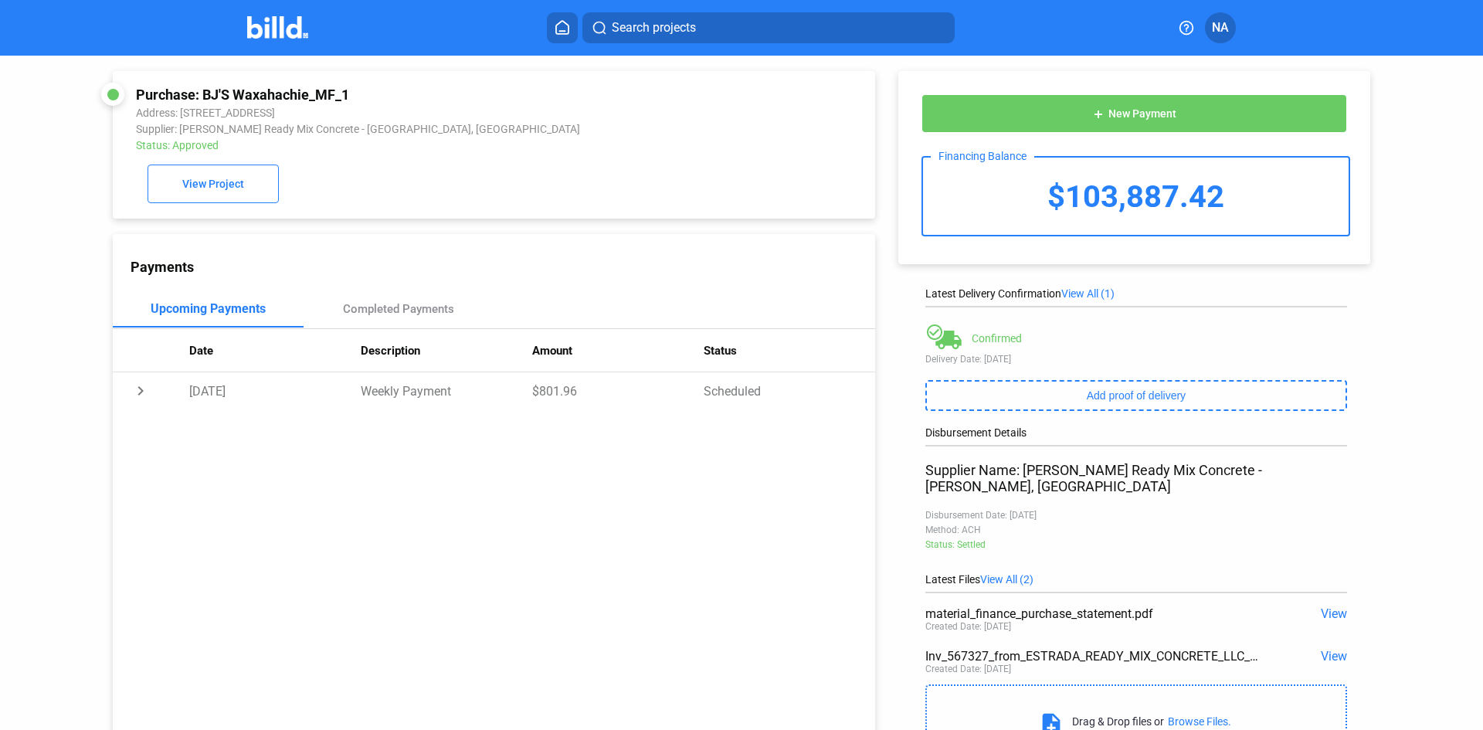
click at [184, 398] on td "chevron_right" at bounding box center [151, 390] width 76 height 37
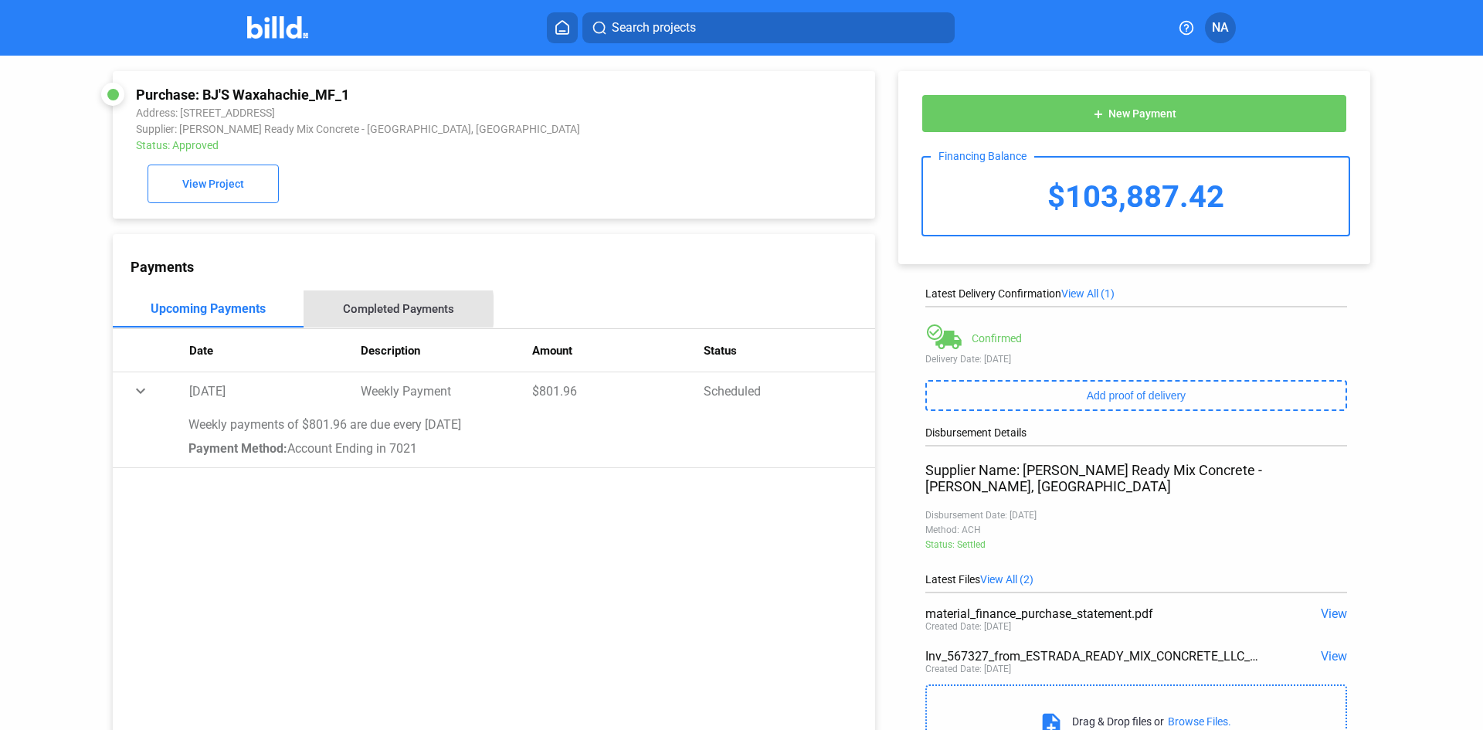
click at [351, 314] on div "Completed Payments" at bounding box center [398, 309] width 111 height 14
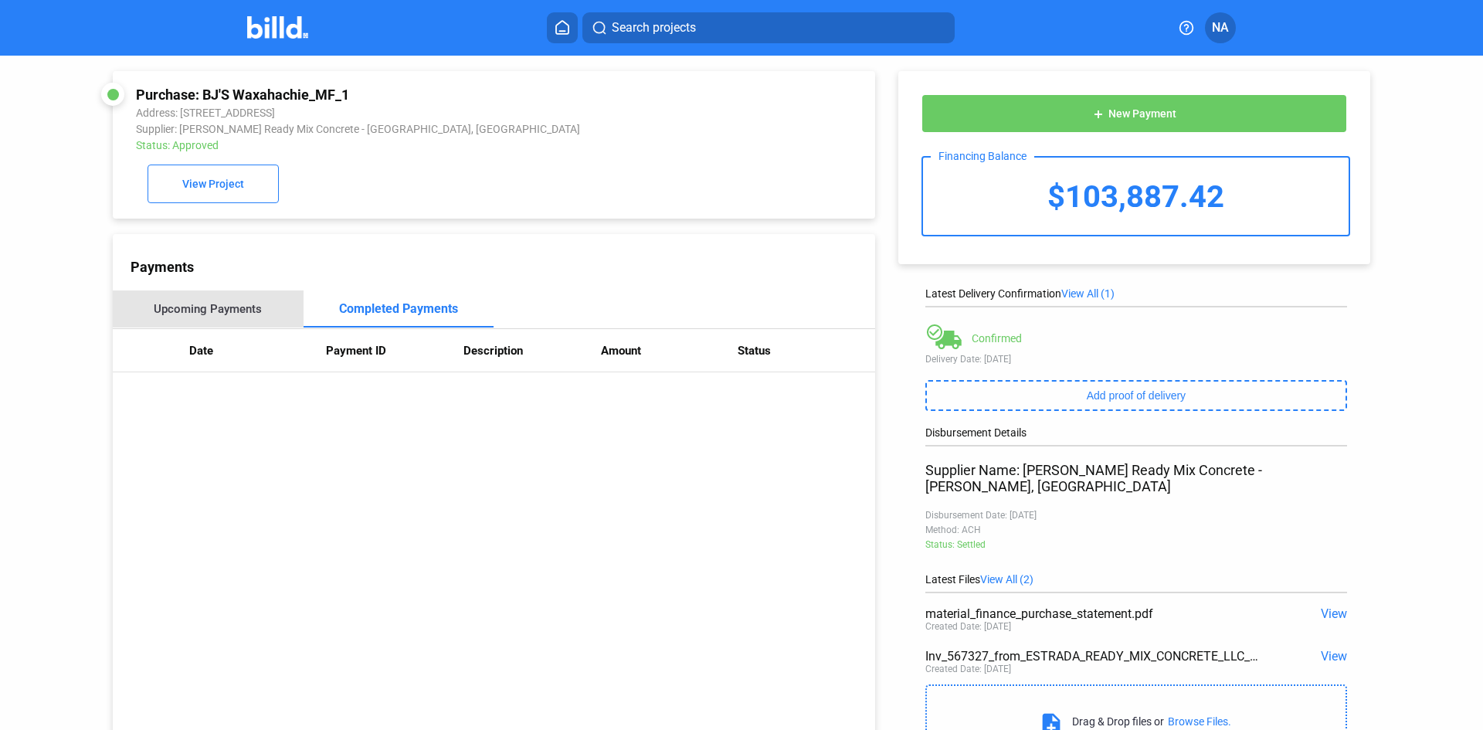
click at [210, 307] on div "Upcoming Payments" at bounding box center [208, 309] width 108 height 14
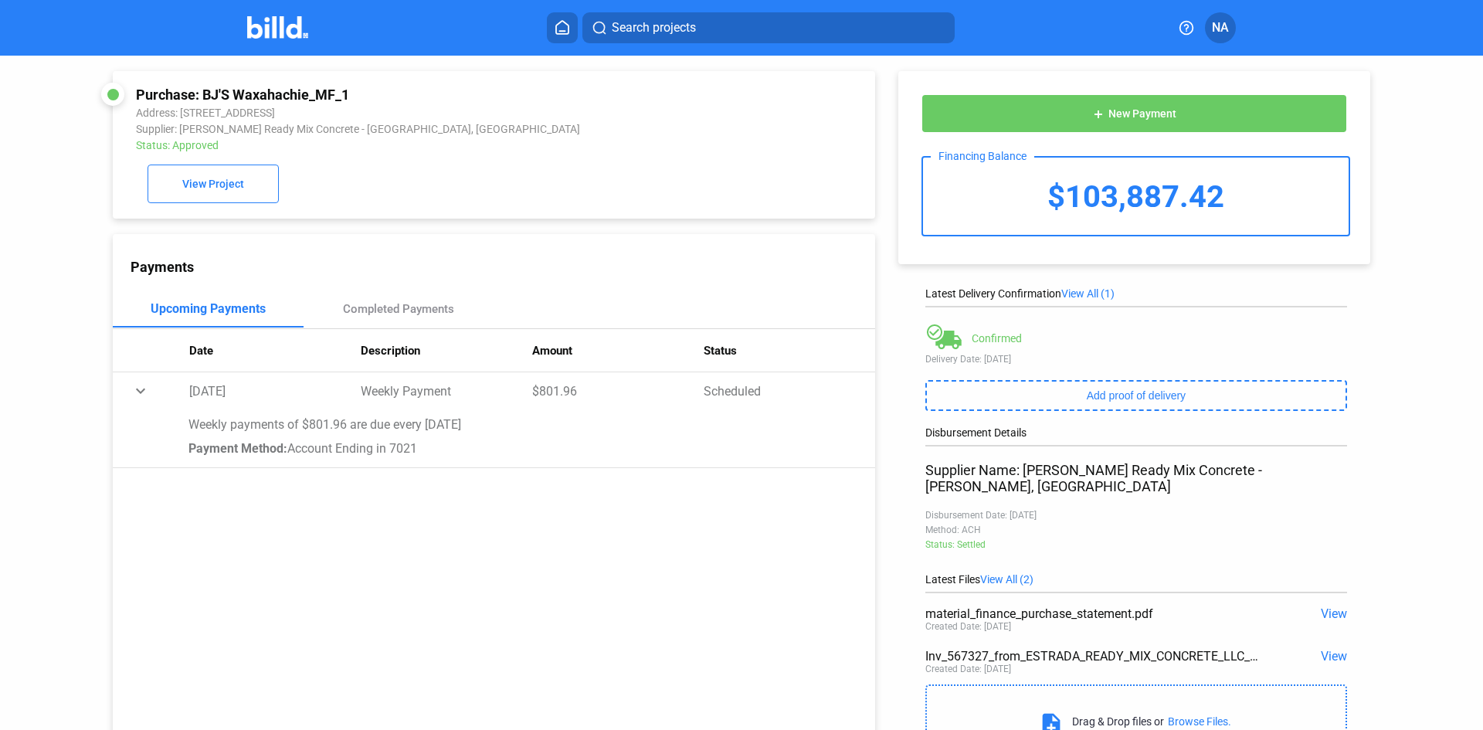
drag, startPoint x: 785, startPoint y: 222, endPoint x: 793, endPoint y: 225, distance: 8.1
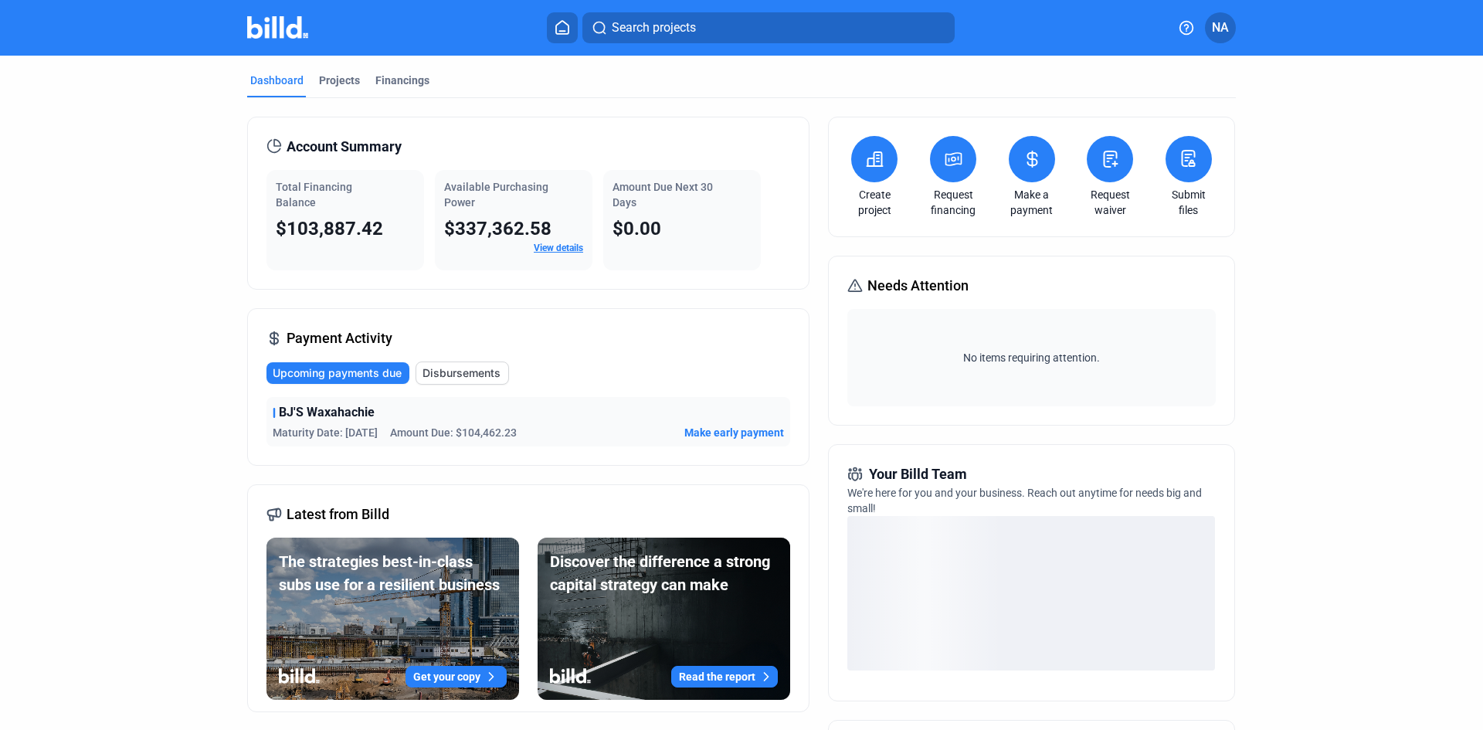
drag, startPoint x: 392, startPoint y: 429, endPoint x: 527, endPoint y: 425, distance: 135.2
click at [527, 425] on div "Maturity Date: [DATE] Amount Due: $104,462.23 Make early payment" at bounding box center [528, 432] width 511 height 15
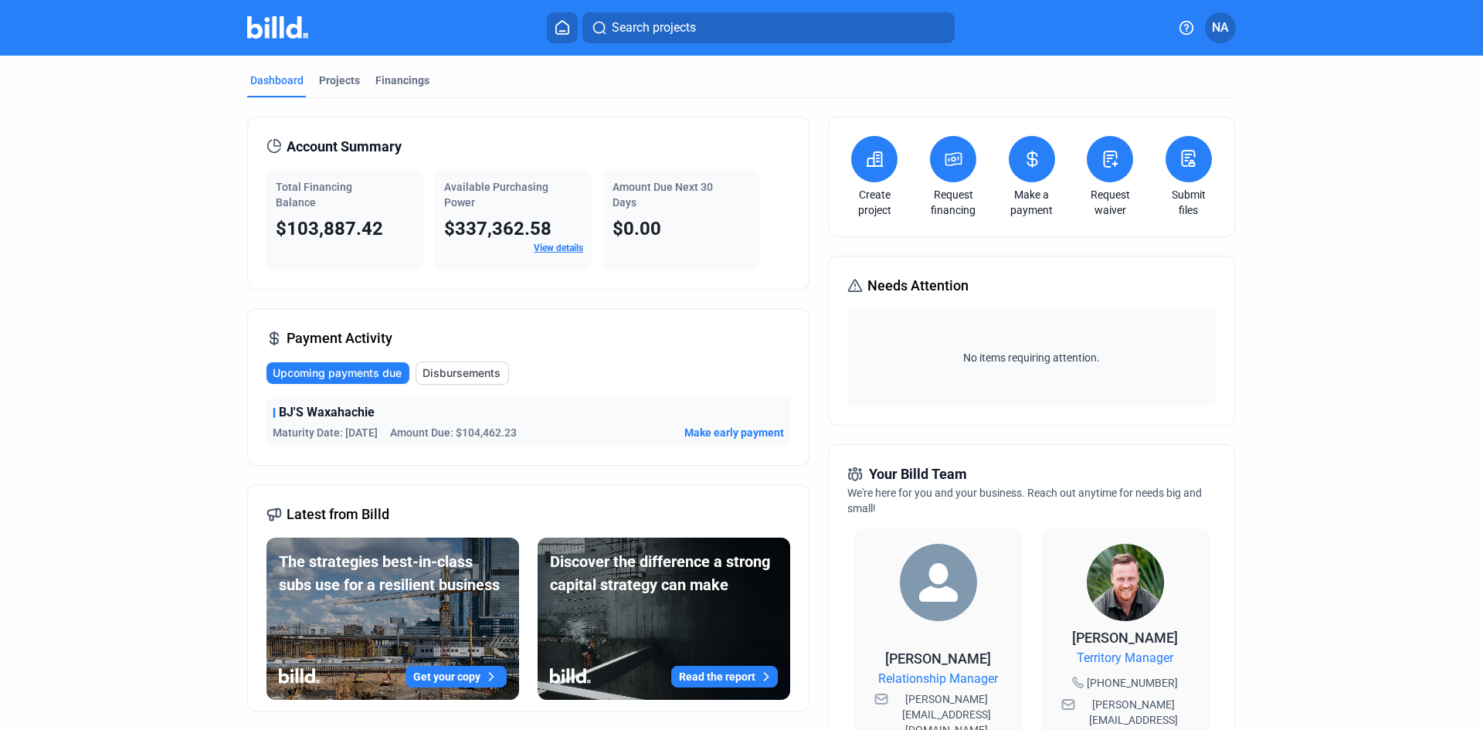
click at [592, 371] on div "Upcoming payments due Disbursements" at bounding box center [528, 372] width 524 height 23
click at [1226, 23] on span "NA" at bounding box center [1220, 28] width 17 height 19
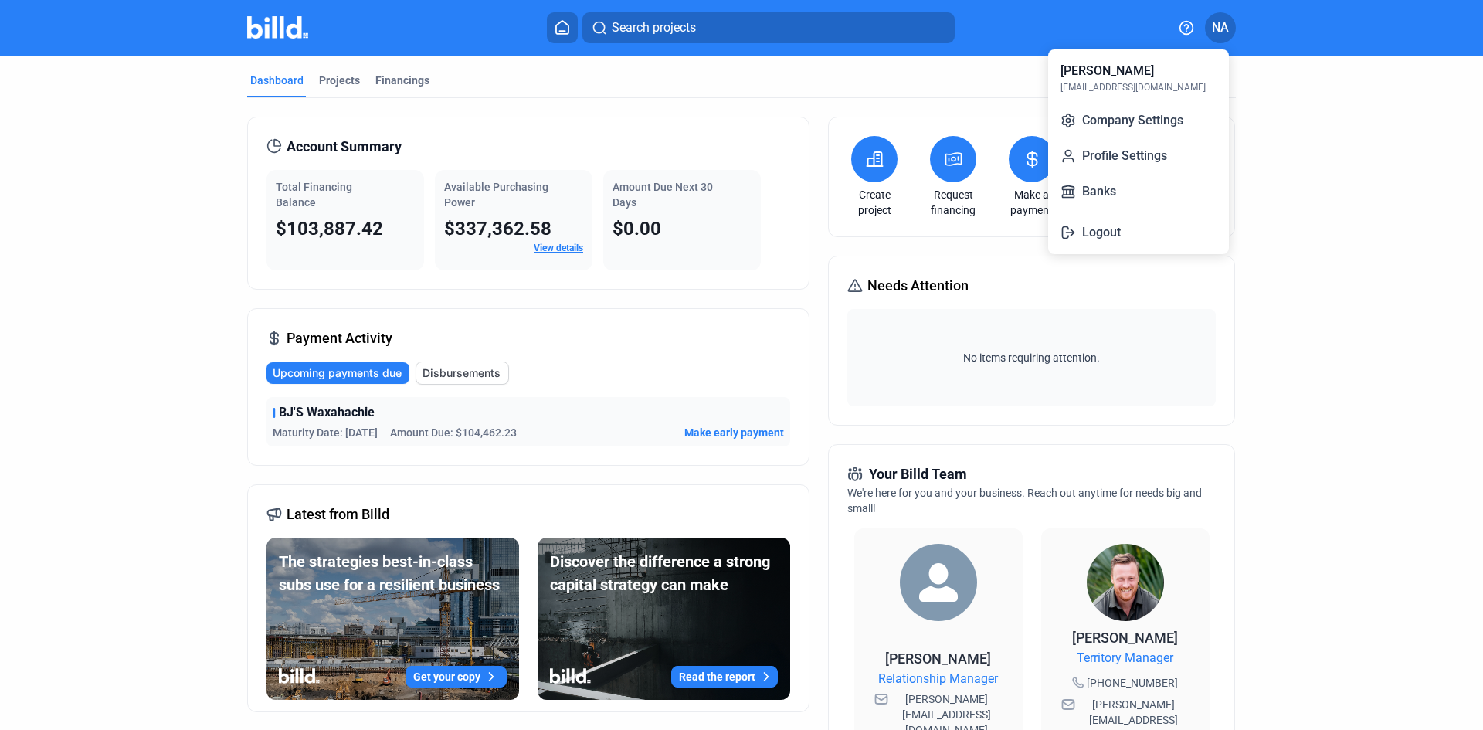
click at [1079, 77] on div "[PERSON_NAME]" at bounding box center [1106, 71] width 93 height 19
click at [1123, 230] on button "Logout" at bounding box center [1138, 232] width 168 height 31
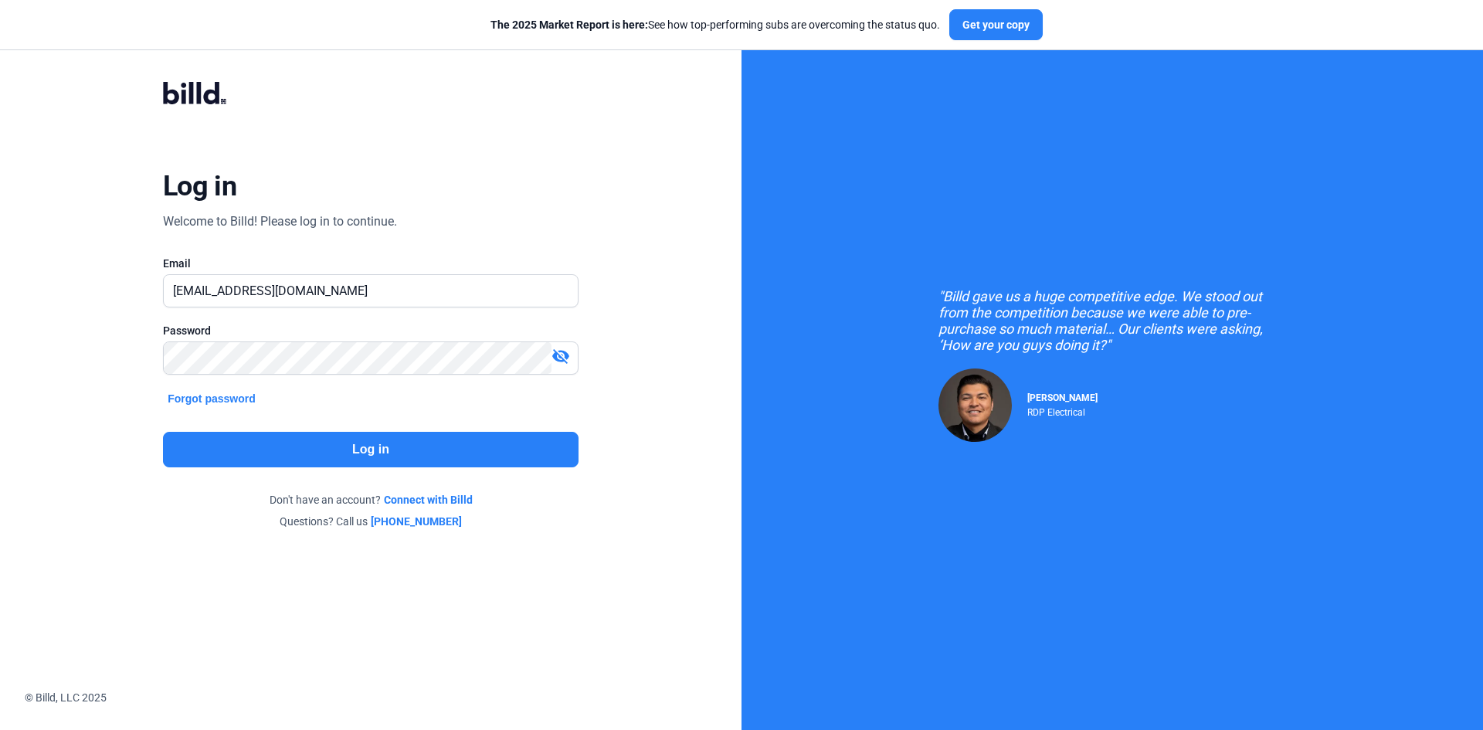
click at [565, 359] on mat-icon "visibility_off" at bounding box center [560, 356] width 19 height 19
click at [96, 367] on div "Log in Welcome to Billd! Please log in to continue. Email [EMAIL_ADDRESS][DOMAI…" at bounding box center [370, 305] width 741 height 610
click at [366, 452] on button "Log in" at bounding box center [370, 450] width 415 height 36
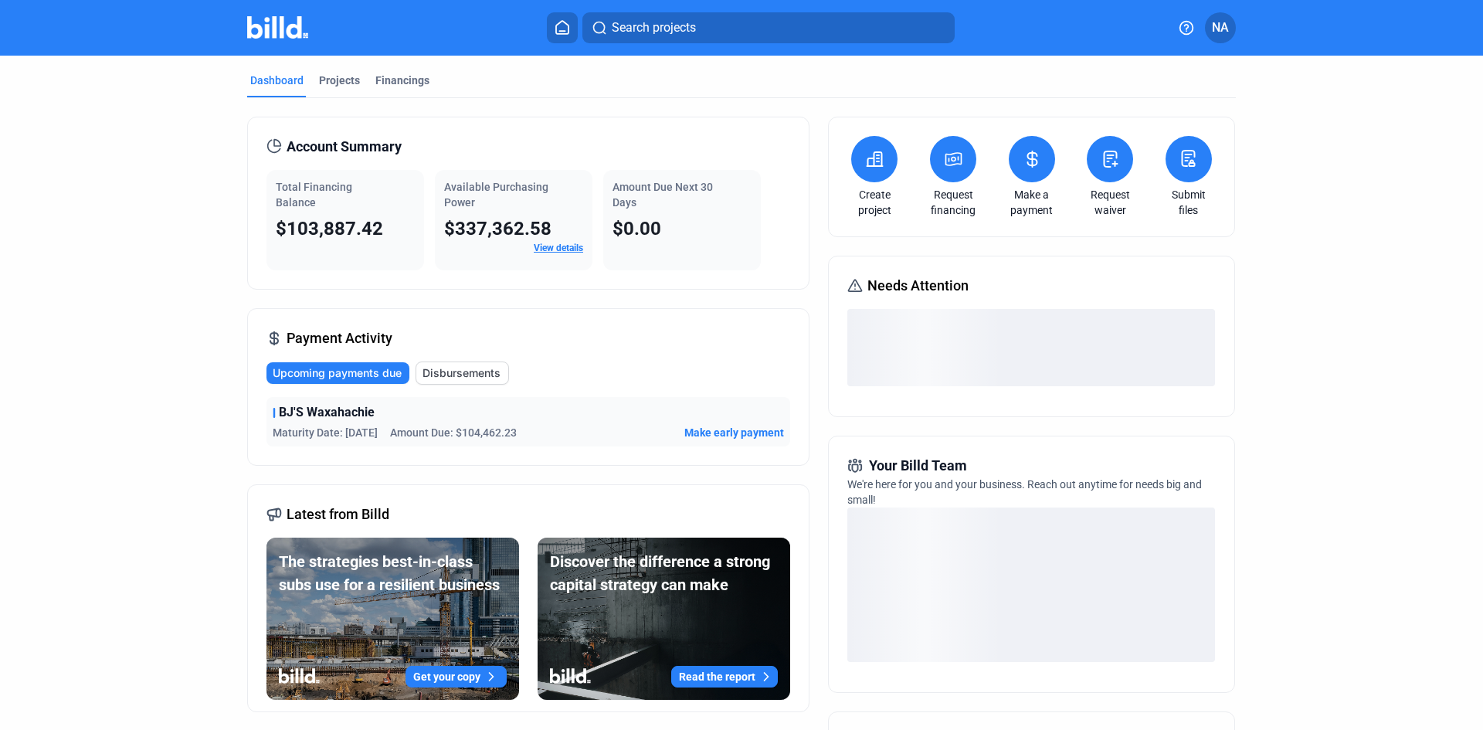
click at [1209, 22] on button "NA" at bounding box center [1220, 27] width 31 height 31
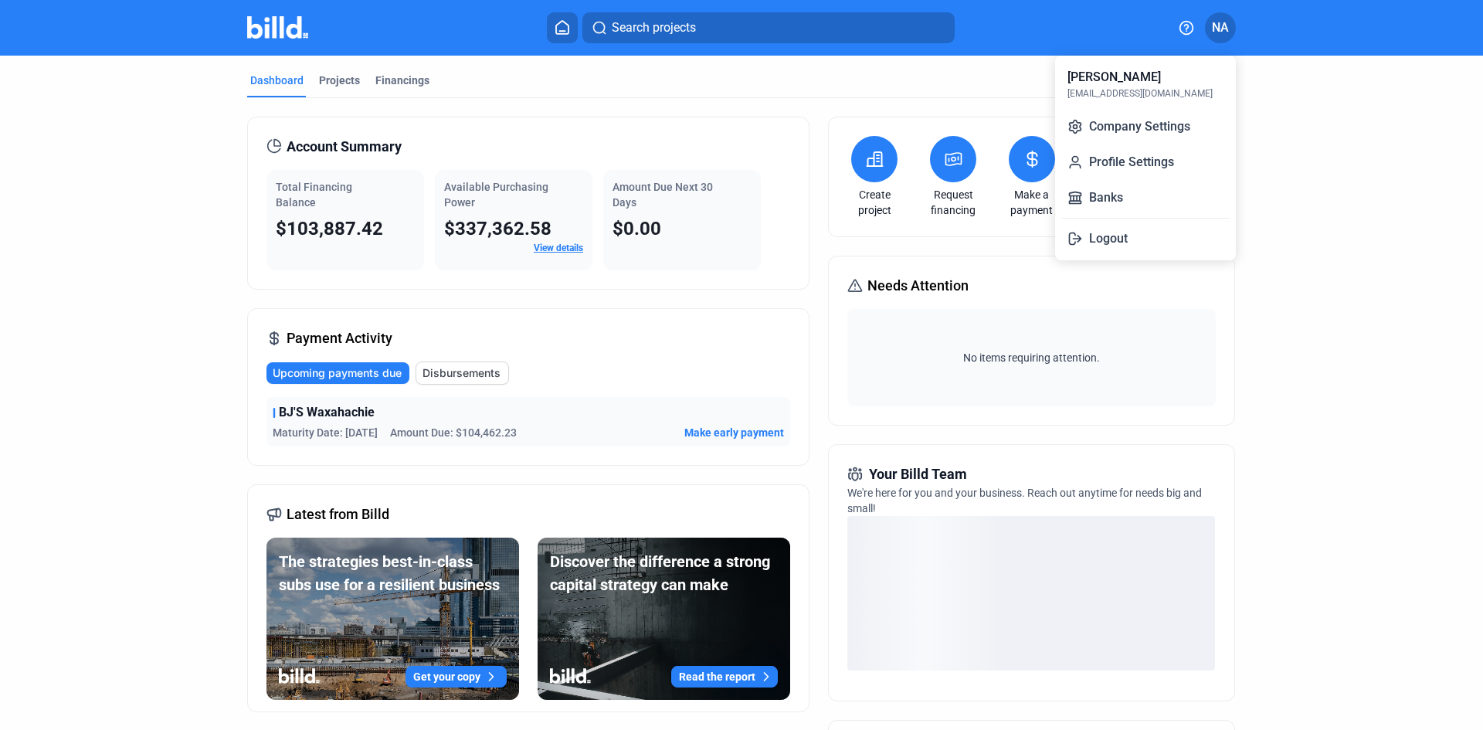
click at [1116, 160] on button "Profile Settings" at bounding box center [1145, 162] width 168 height 31
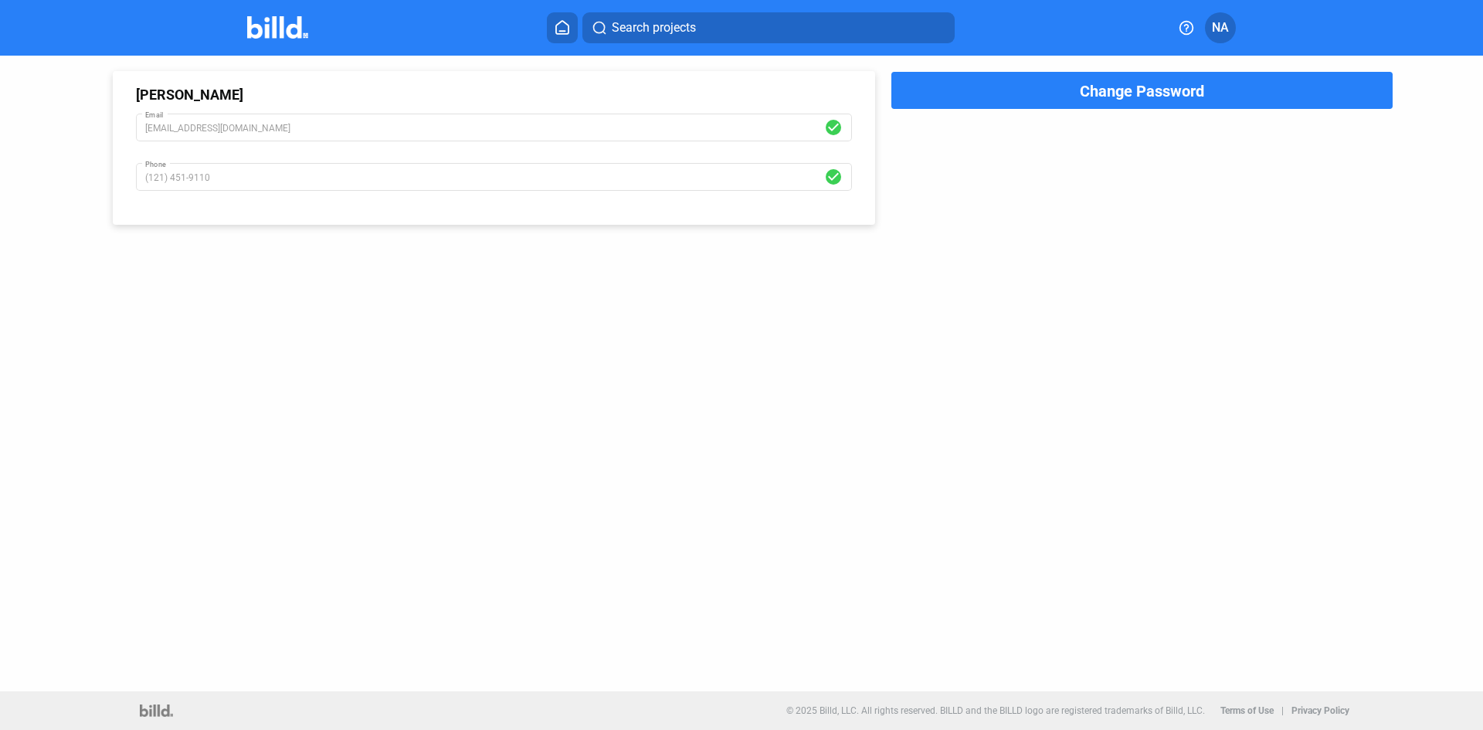
click at [1217, 19] on span "NA" at bounding box center [1220, 28] width 17 height 19
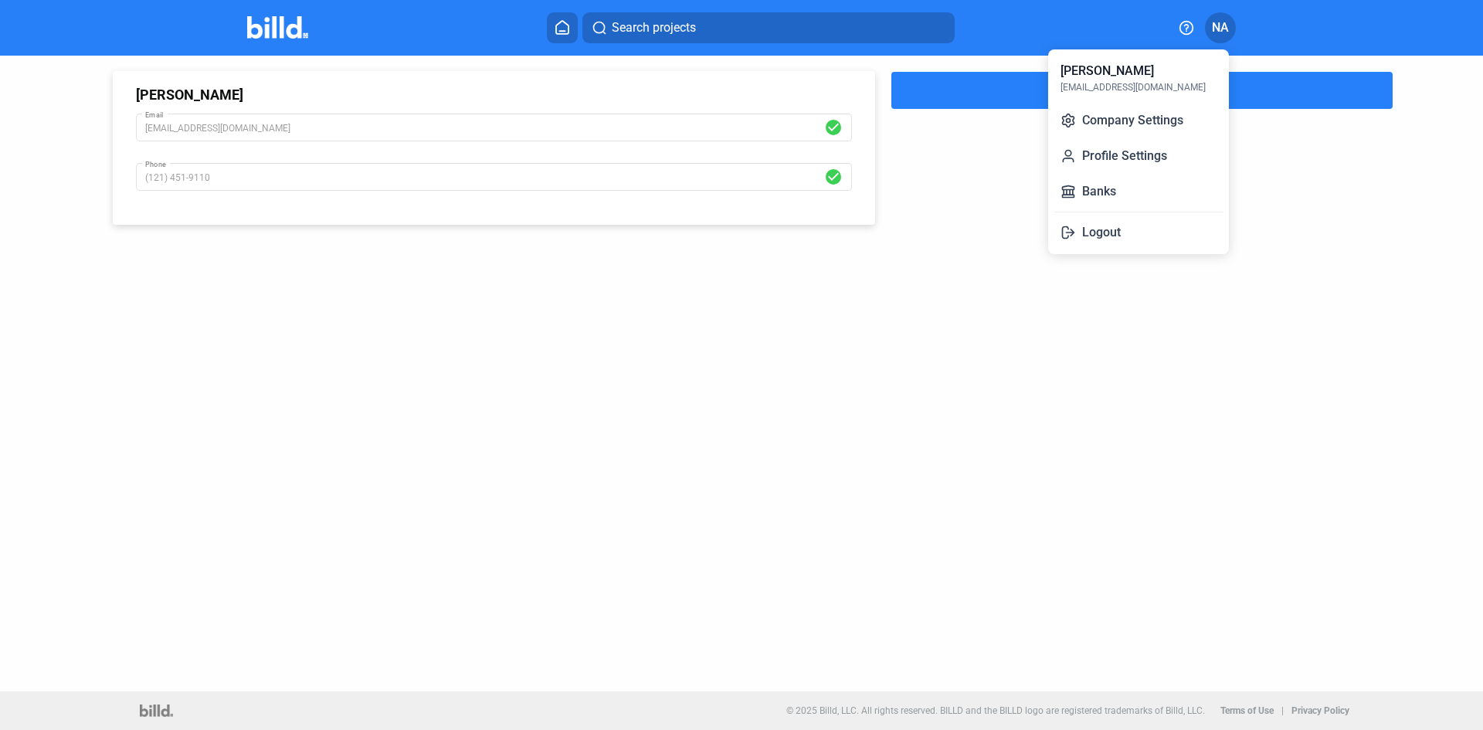
click at [1140, 116] on button "Company Settings" at bounding box center [1138, 120] width 168 height 31
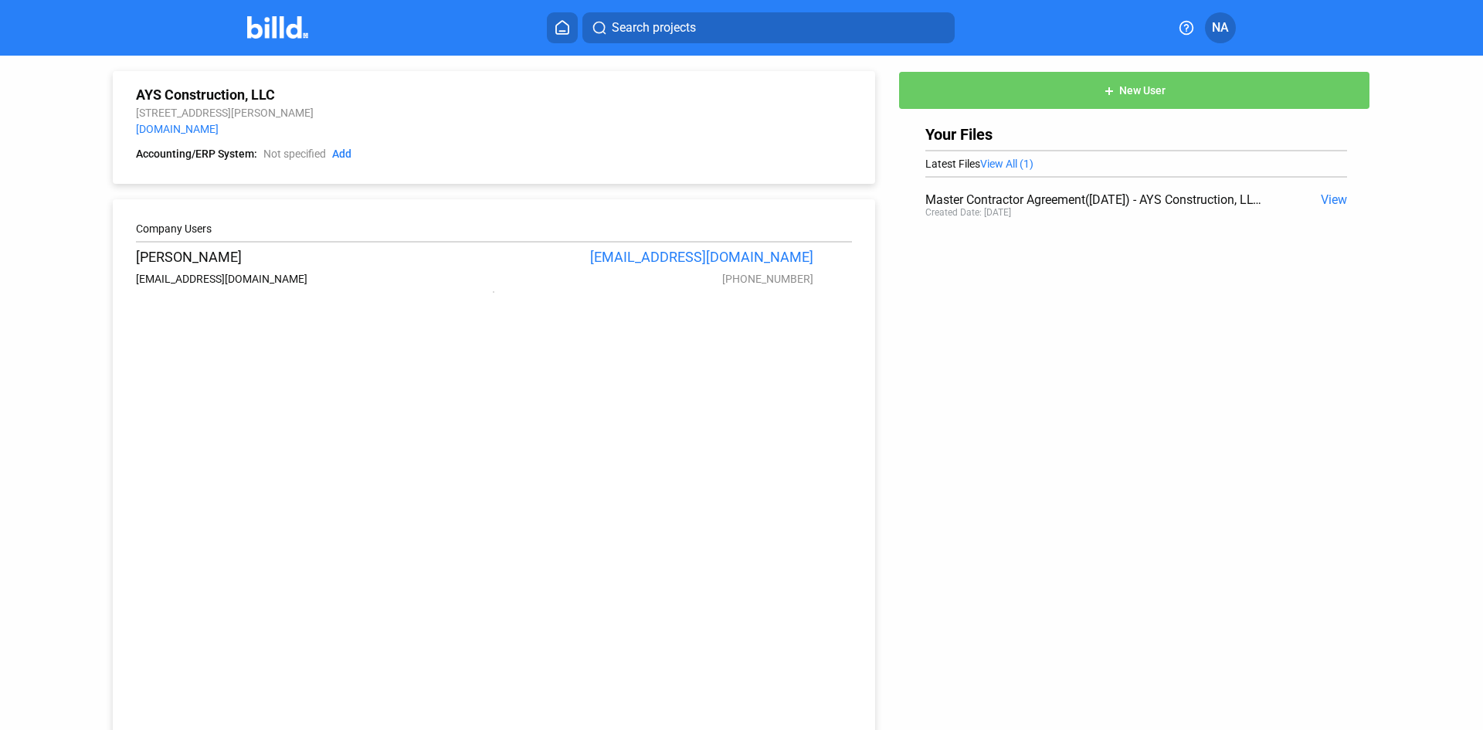
click at [1206, 87] on button "add New User" at bounding box center [1134, 90] width 472 height 39
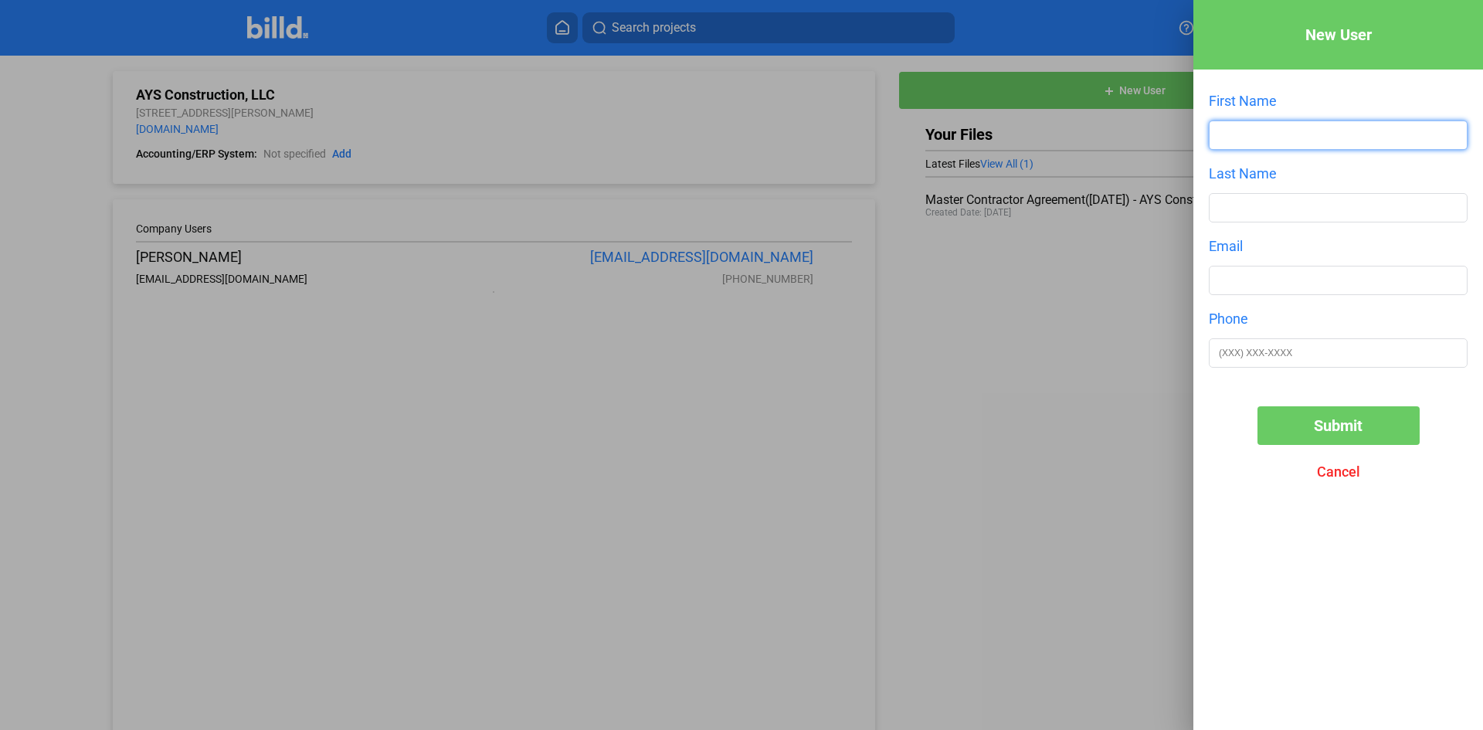
click at [1348, 133] on input "text" at bounding box center [1337, 135] width 257 height 28
type input "[PERSON_NAME]"
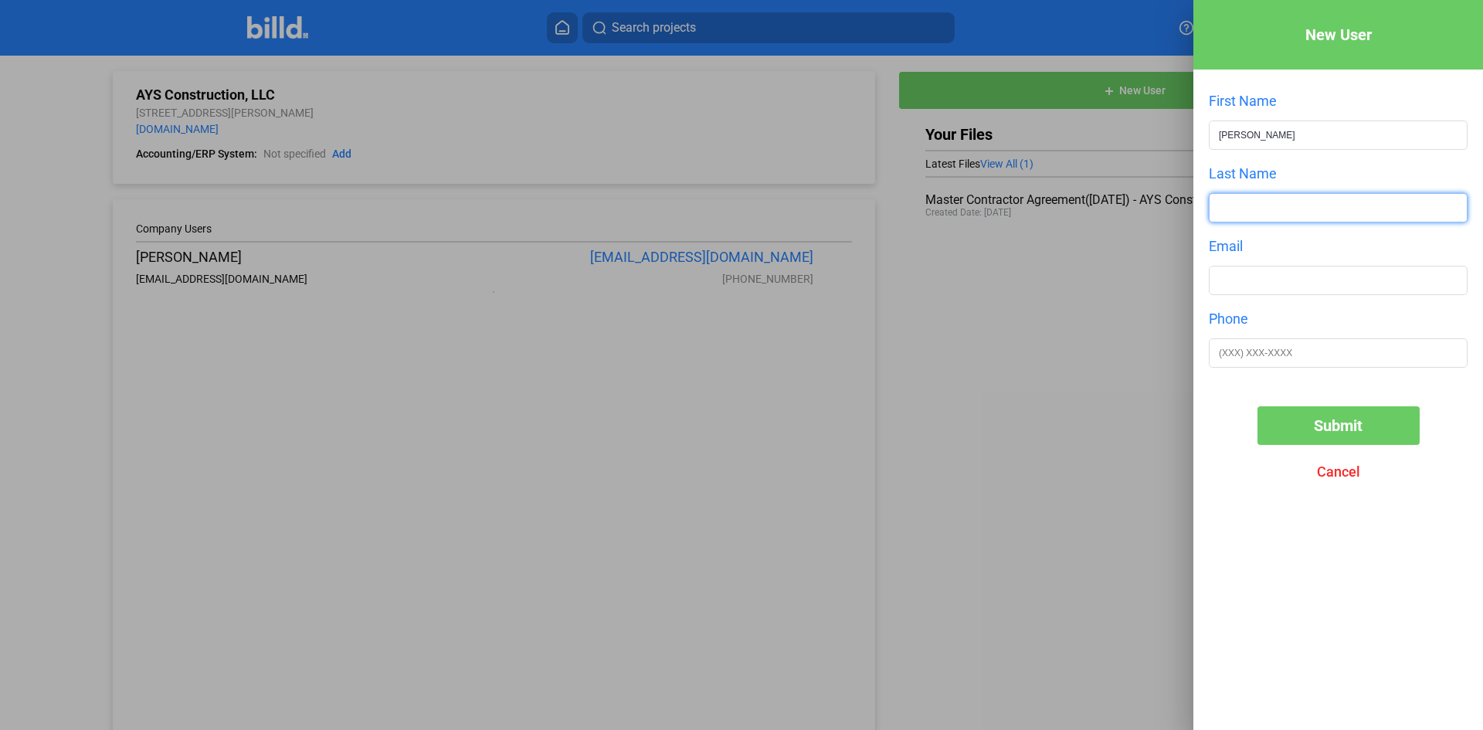
click at [1294, 206] on input "text" at bounding box center [1337, 208] width 257 height 28
type input "[PERSON_NAME]"
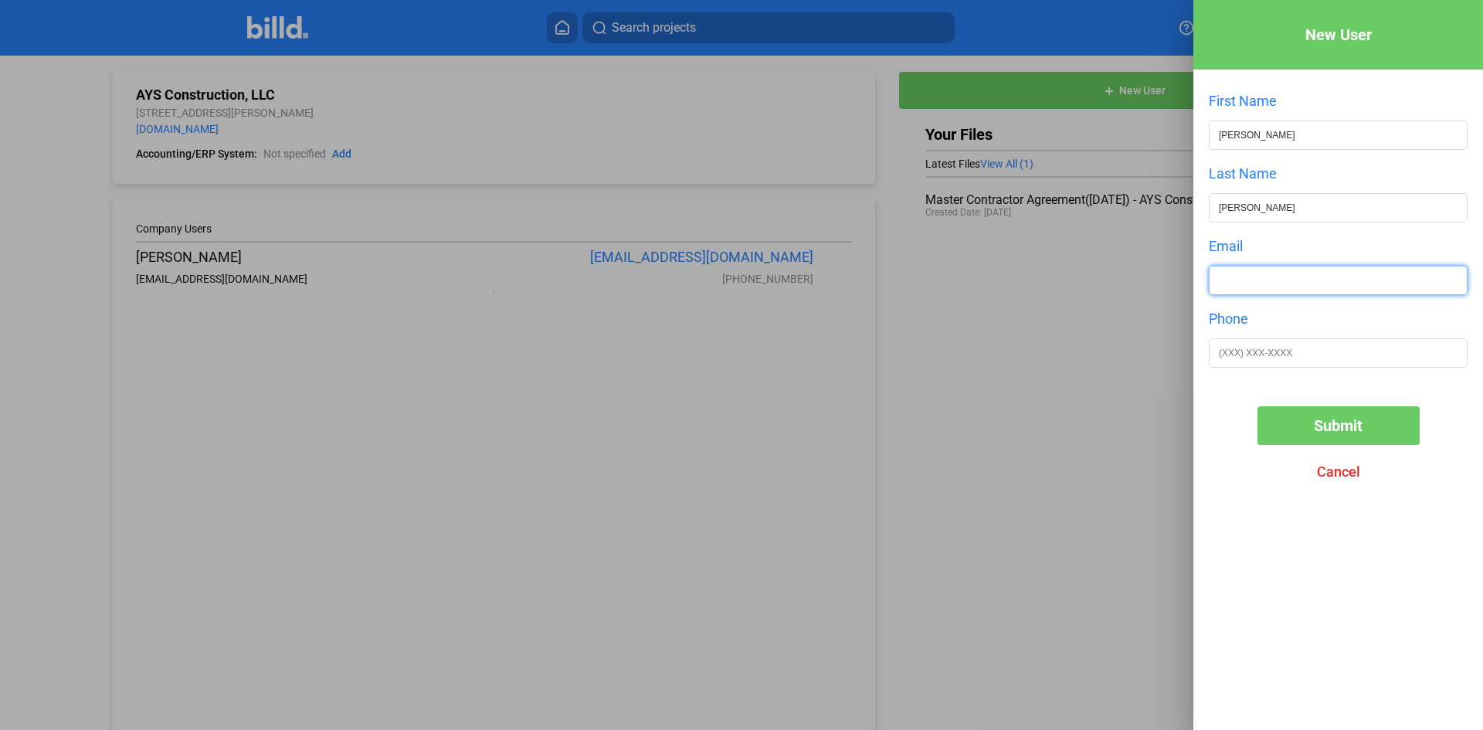
click at [1261, 280] on input "text" at bounding box center [1337, 280] width 257 height 28
type input "[PERSON_NAME][EMAIL_ADDRESS][DOMAIN_NAME]"
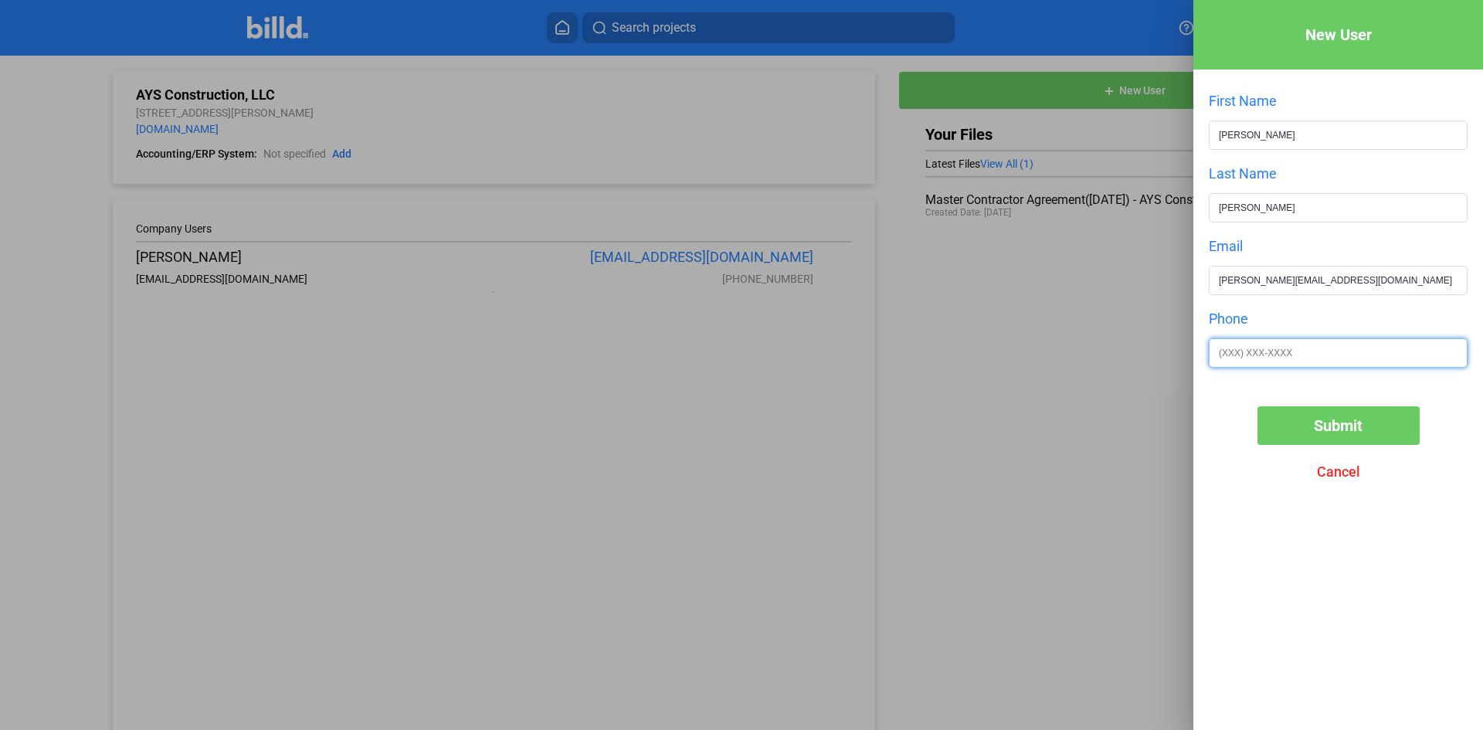
click at [1300, 350] on input "text" at bounding box center [1337, 353] width 257 height 28
type input "[PHONE_NUMBER]"
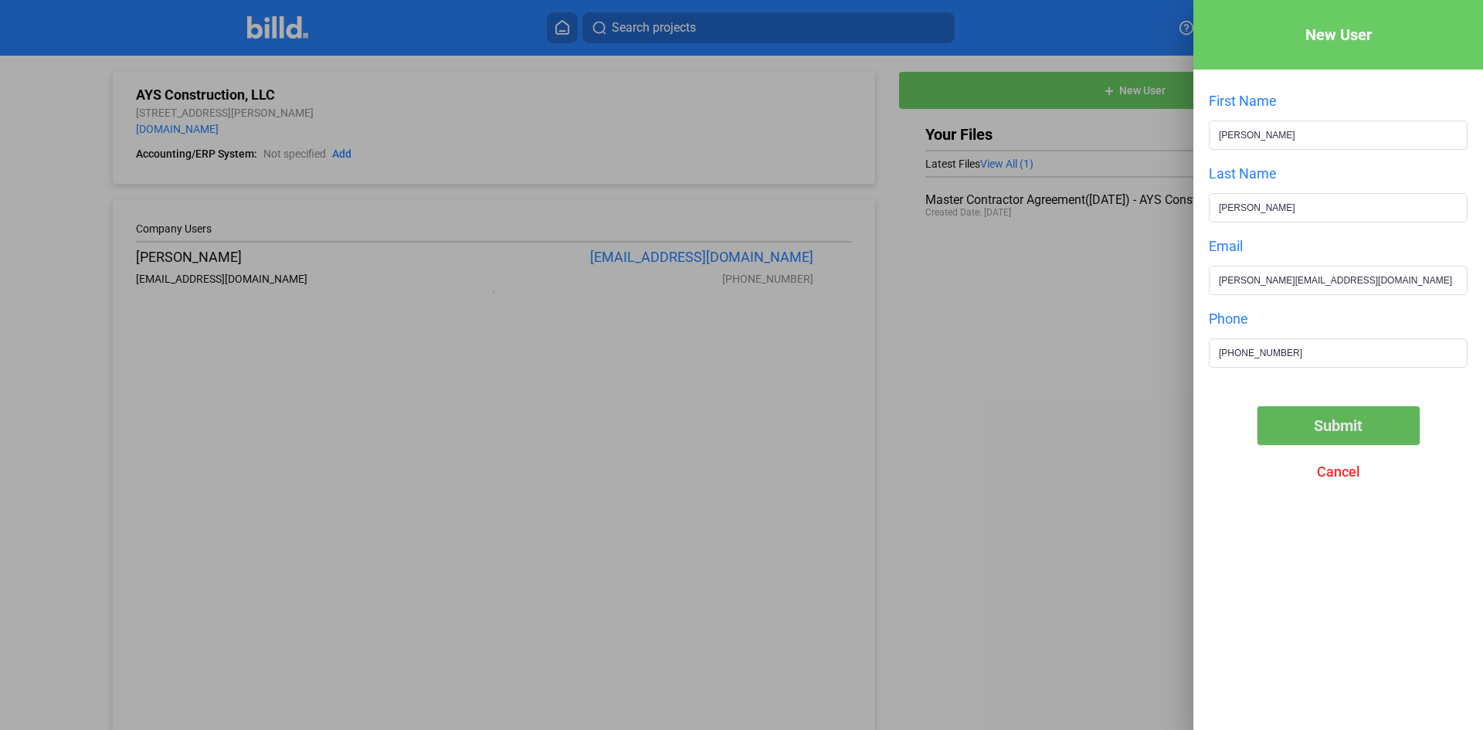
click at [1315, 428] on span "Submit" at bounding box center [1338, 425] width 49 height 19
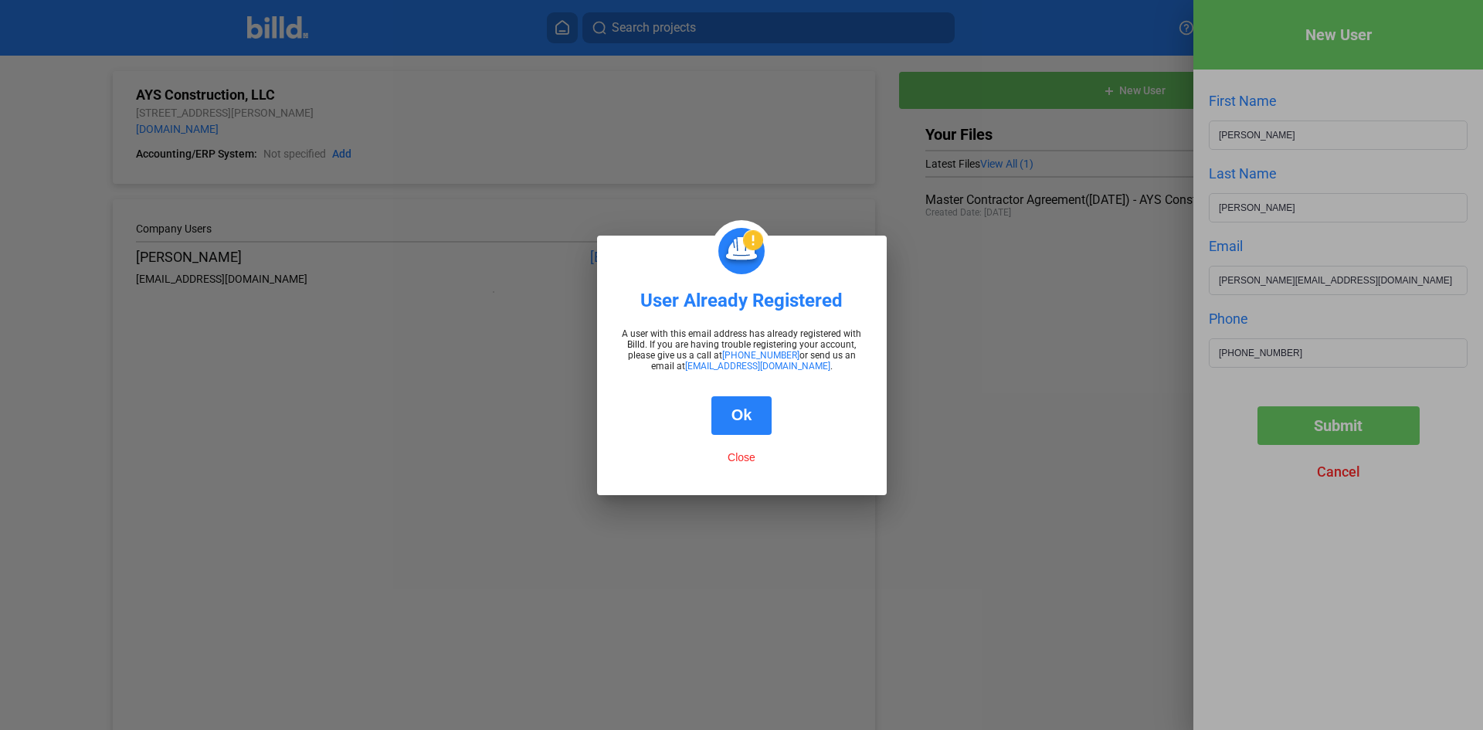
click at [734, 409] on button "Ok" at bounding box center [741, 415] width 61 height 39
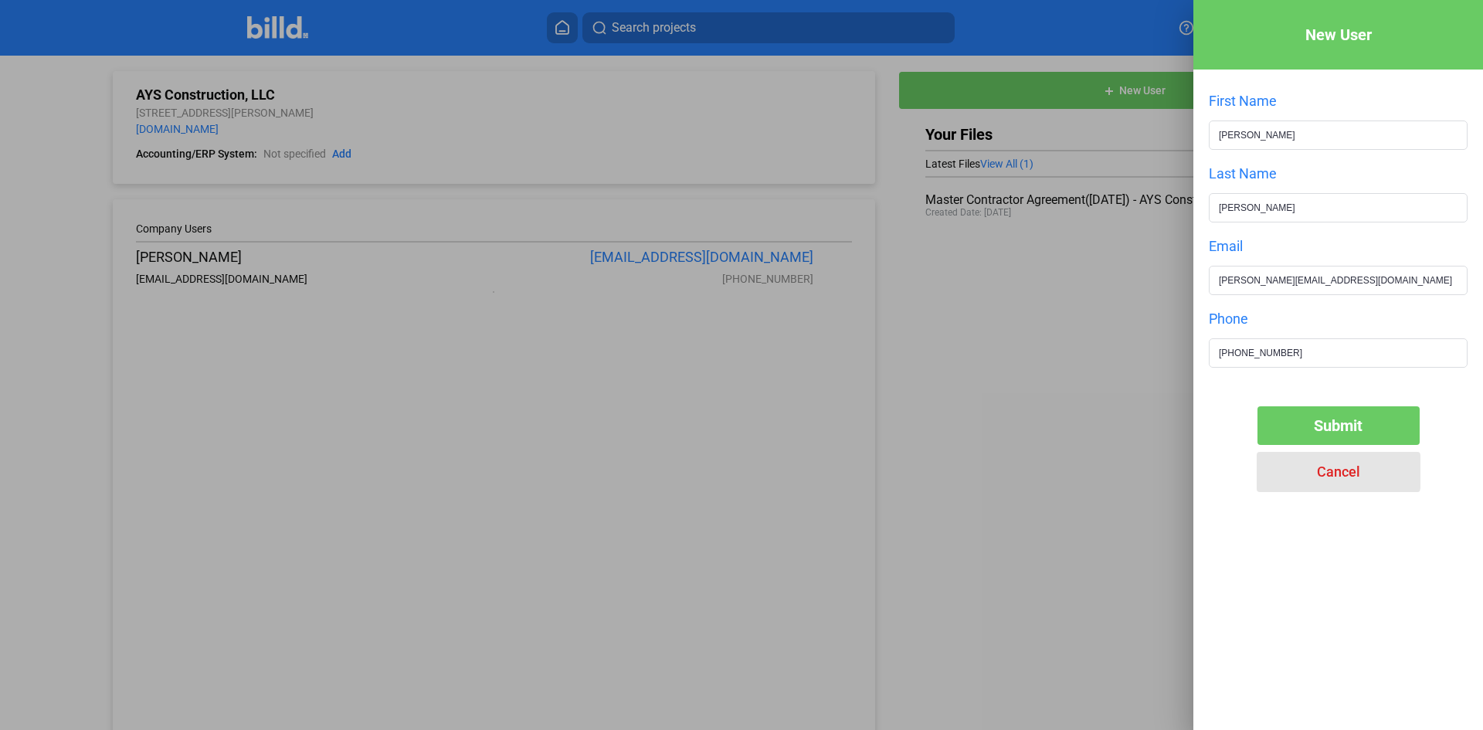
click at [1324, 474] on span "Cancel" at bounding box center [1338, 471] width 43 height 16
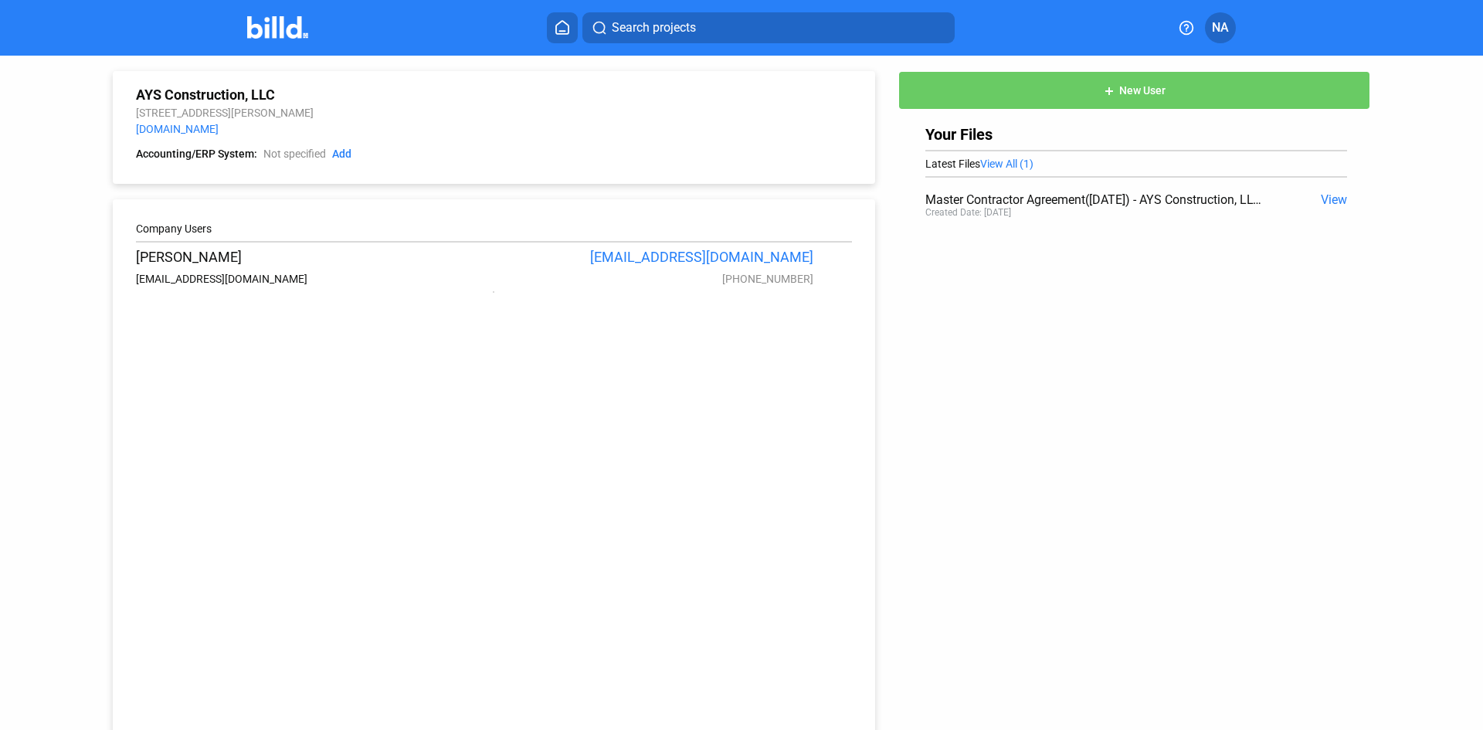
click at [350, 154] on link "Add" at bounding box center [341, 154] width 19 height 15
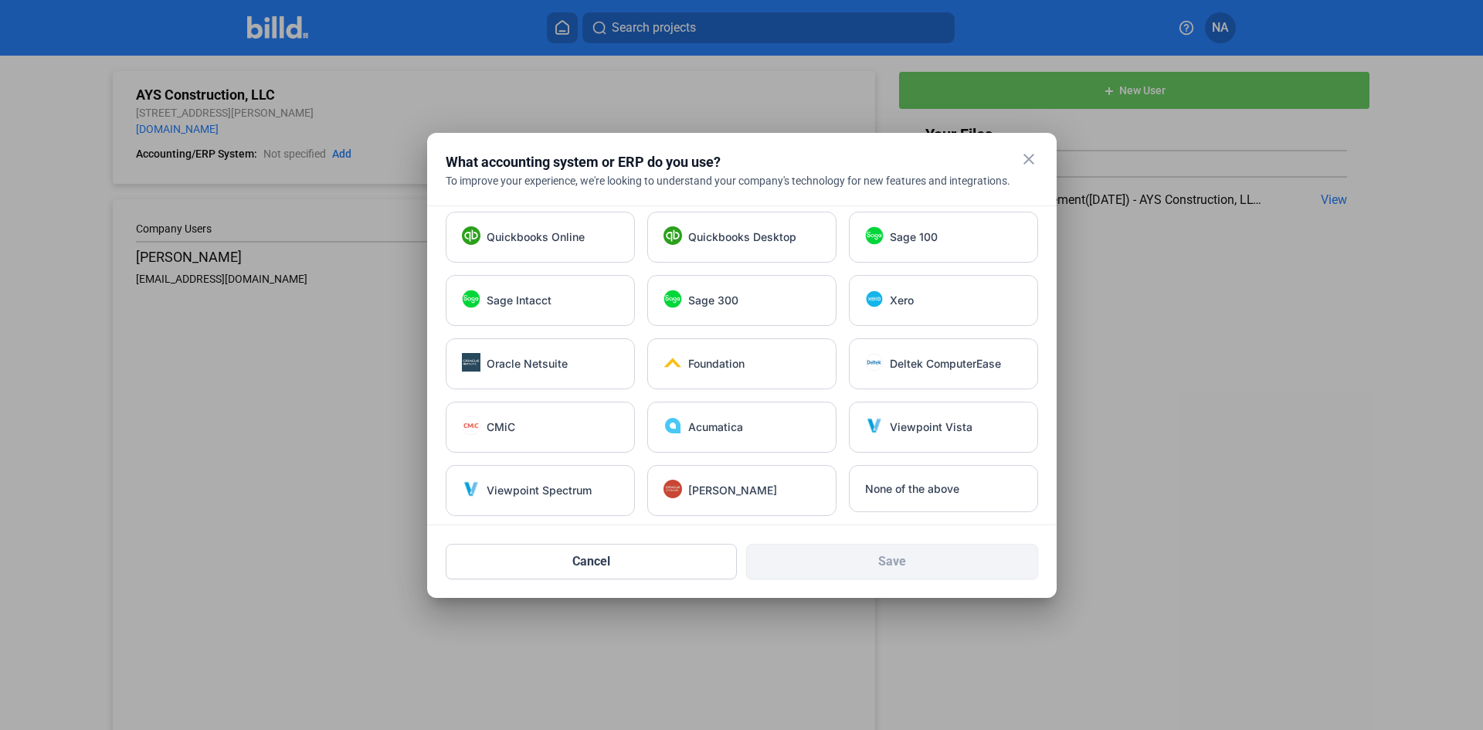
scroll to position [11, 0]
click at [564, 549] on button "Cancel" at bounding box center [592, 562] width 292 height 36
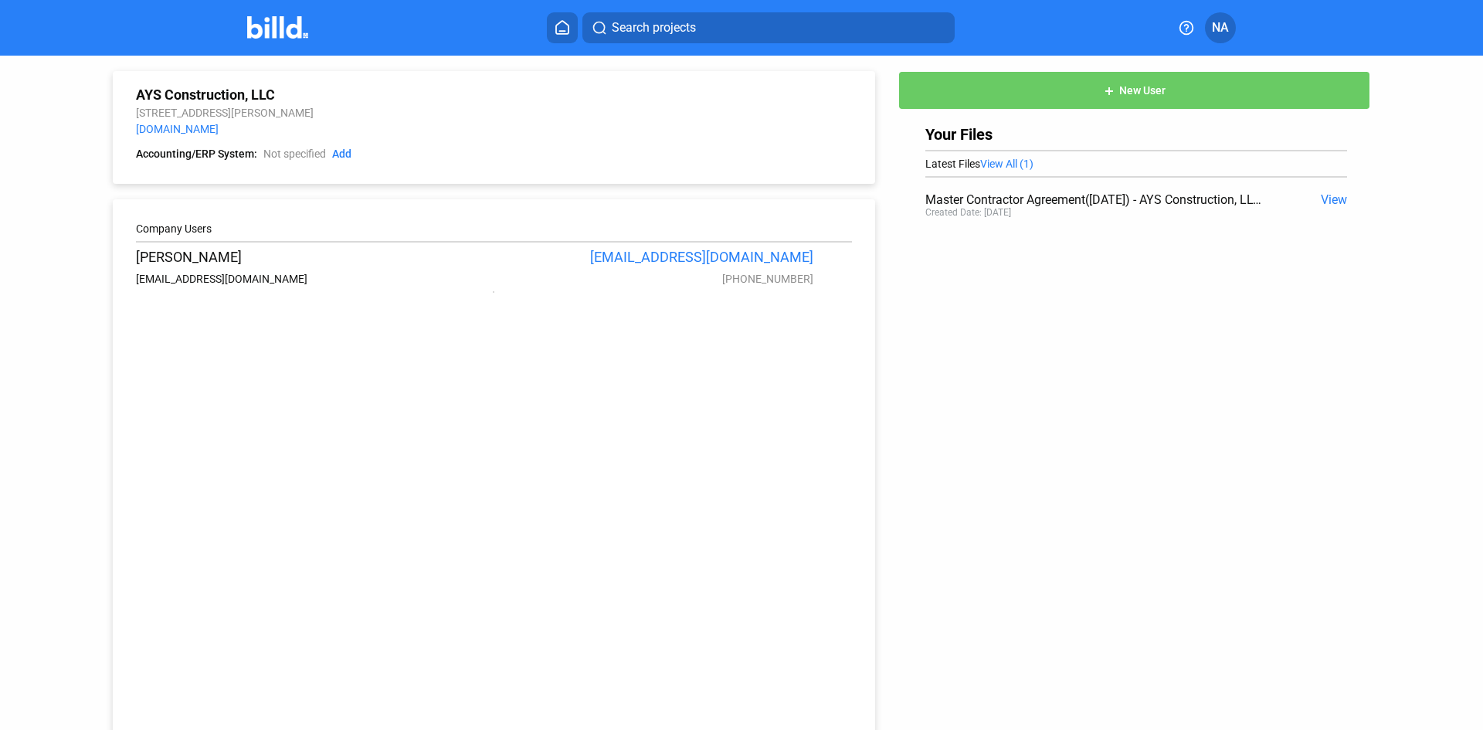
click at [1219, 32] on span "NA" at bounding box center [1220, 28] width 17 height 19
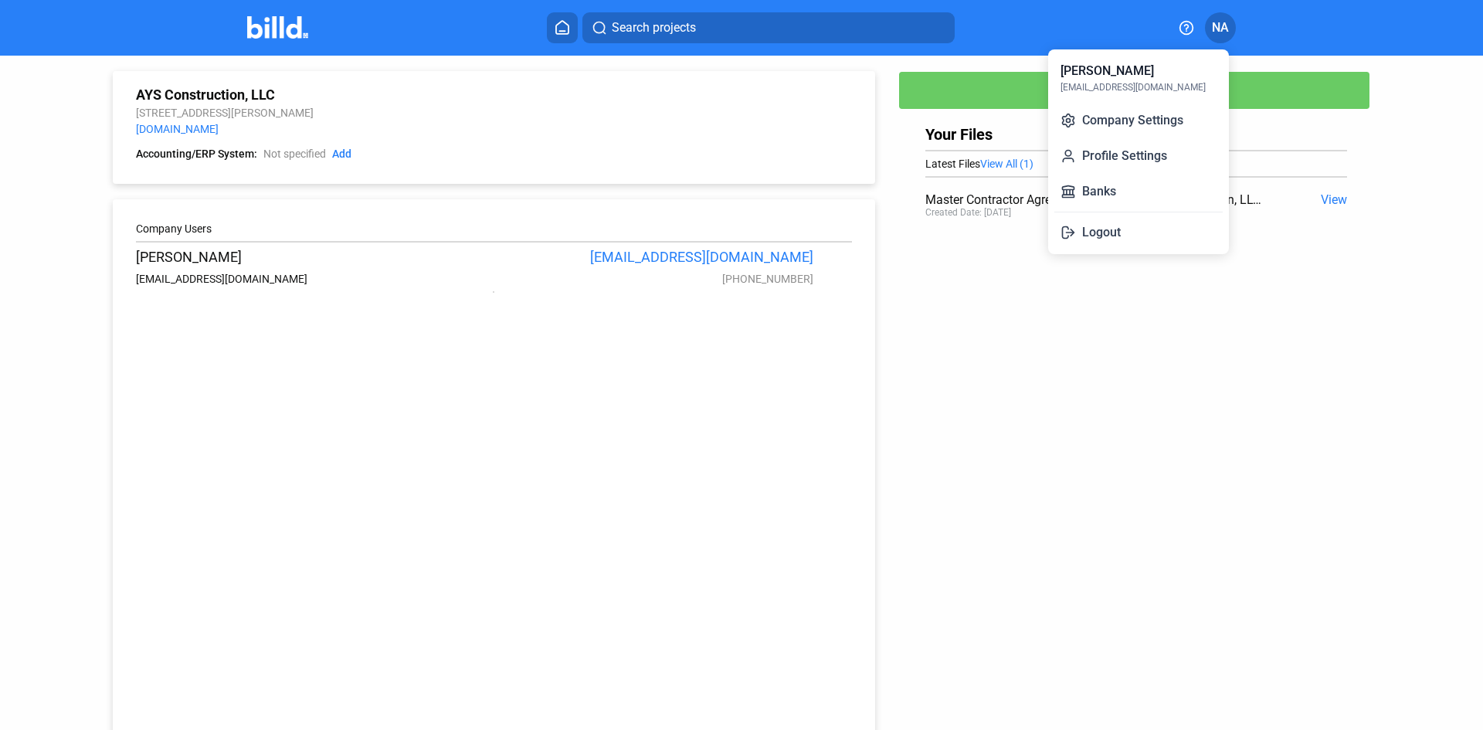
click at [1118, 230] on button "Logout" at bounding box center [1138, 232] width 168 height 31
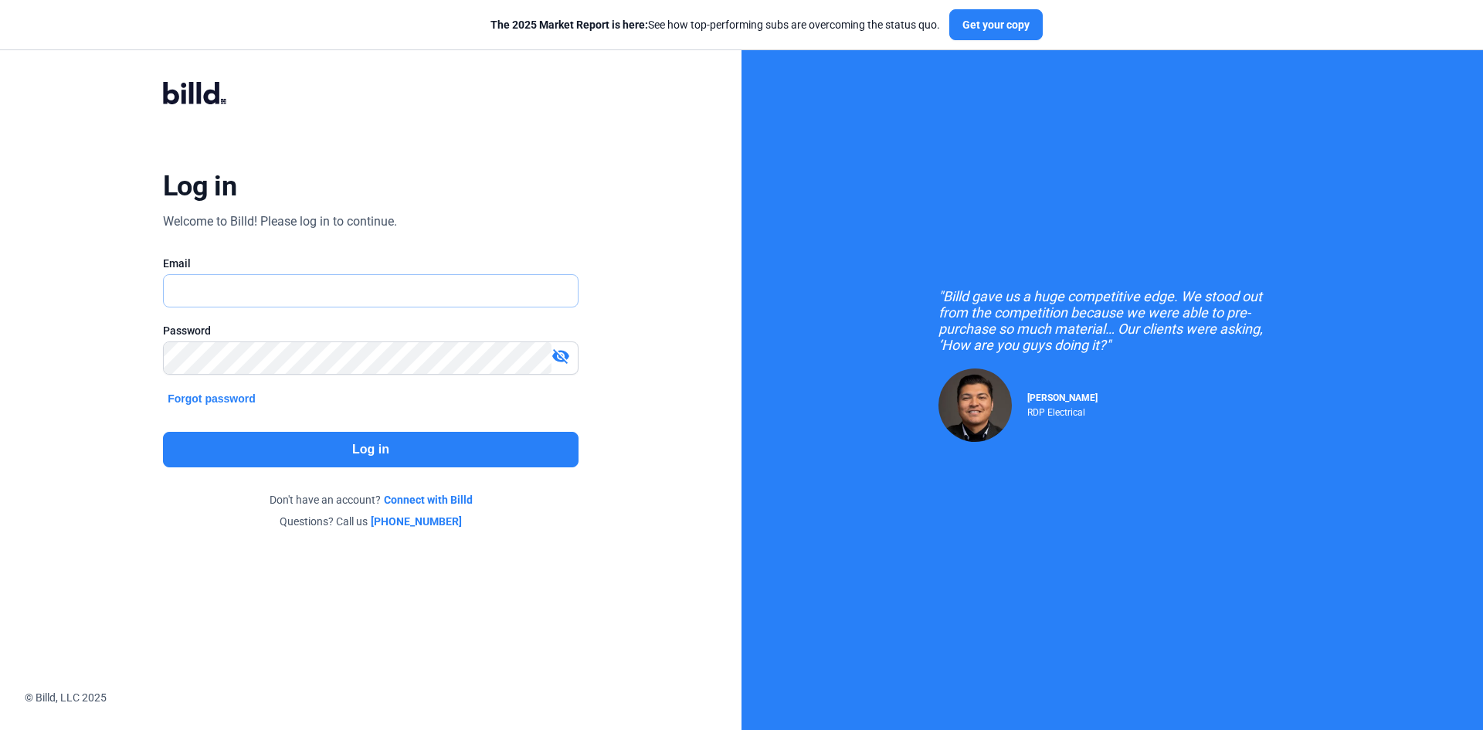
type input "[EMAIL_ADDRESS][DOMAIN_NAME]"
